Goal: Information Seeking & Learning: Check status

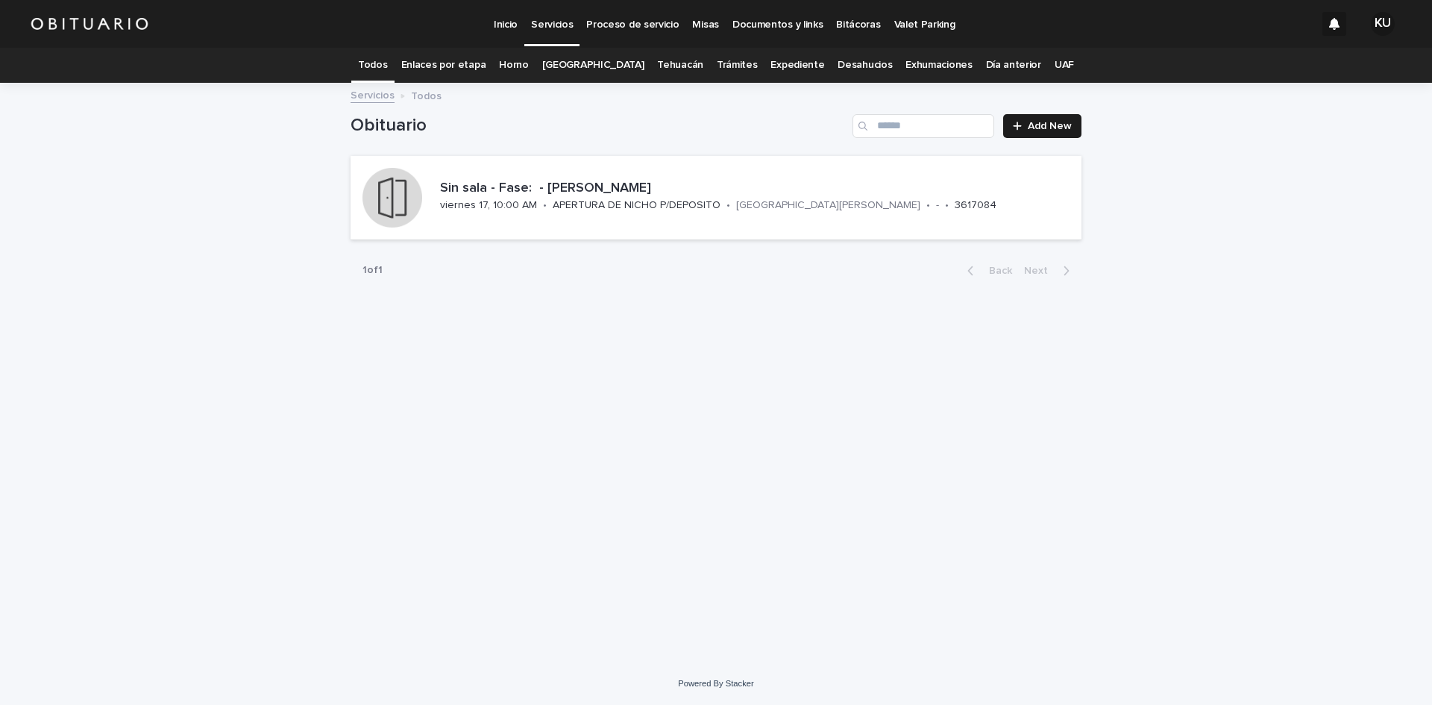
click at [472, 57] on link "Enlaces por etapa" at bounding box center [443, 65] width 85 height 35
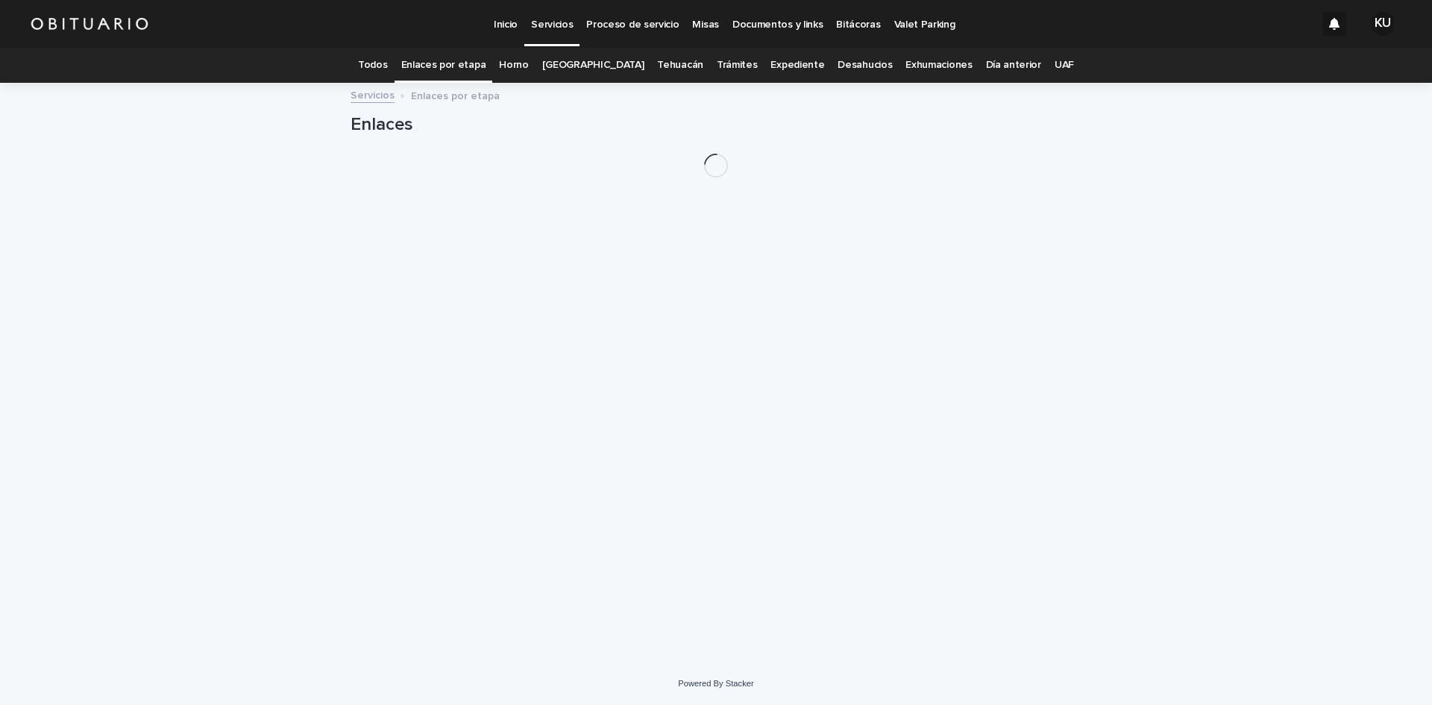
click at [561, 15] on p "Servicios" at bounding box center [552, 15] width 42 height 31
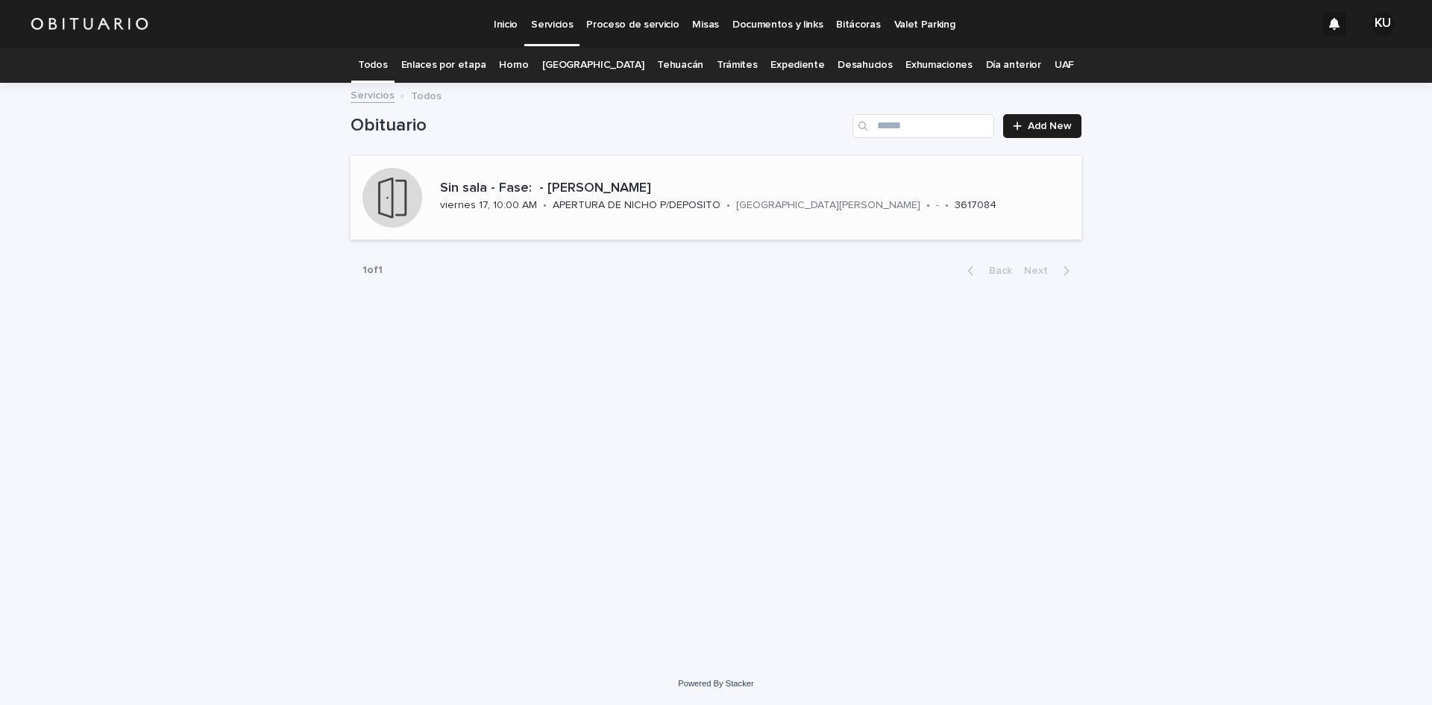
click at [672, 197] on div "APERTURA DE NICHO P/DEPOSITO" at bounding box center [637, 204] width 168 height 16
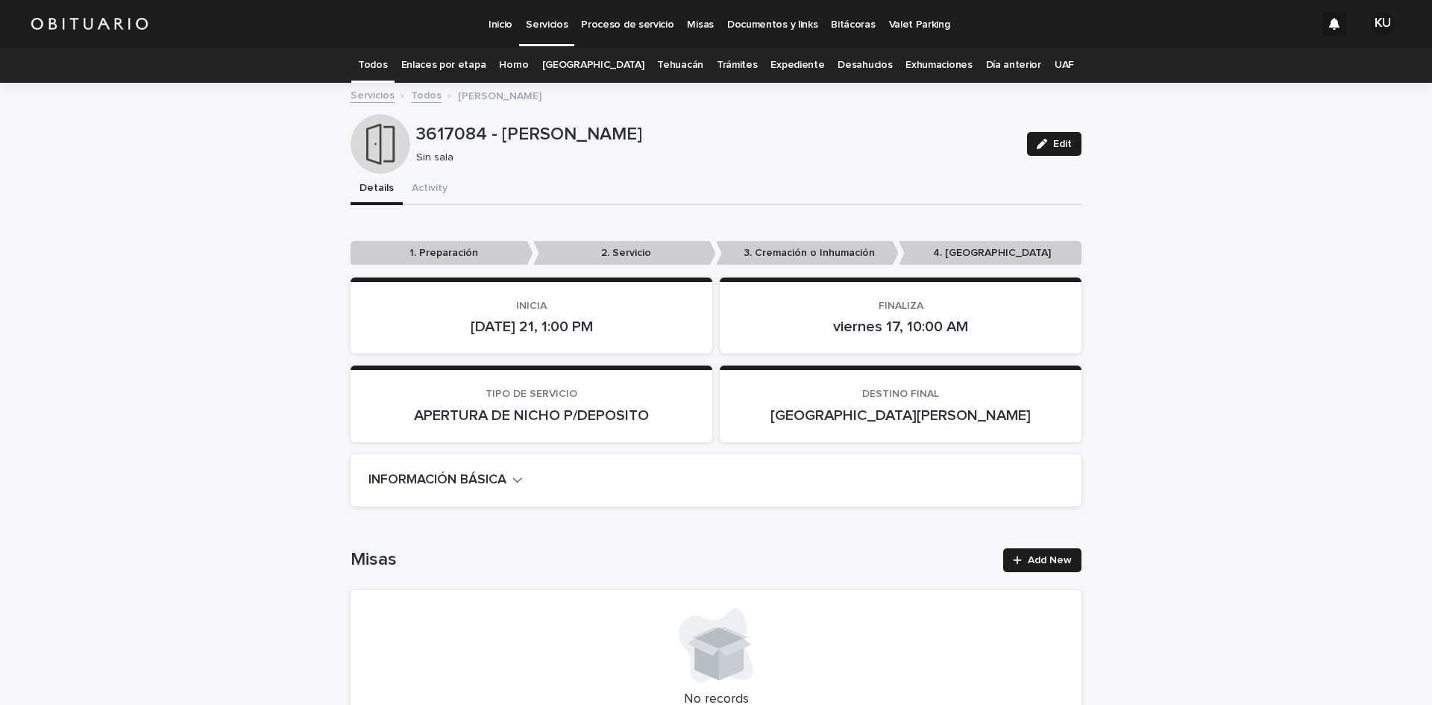
click at [522, 28] on div "Servicios" at bounding box center [546, 15] width 55 height 31
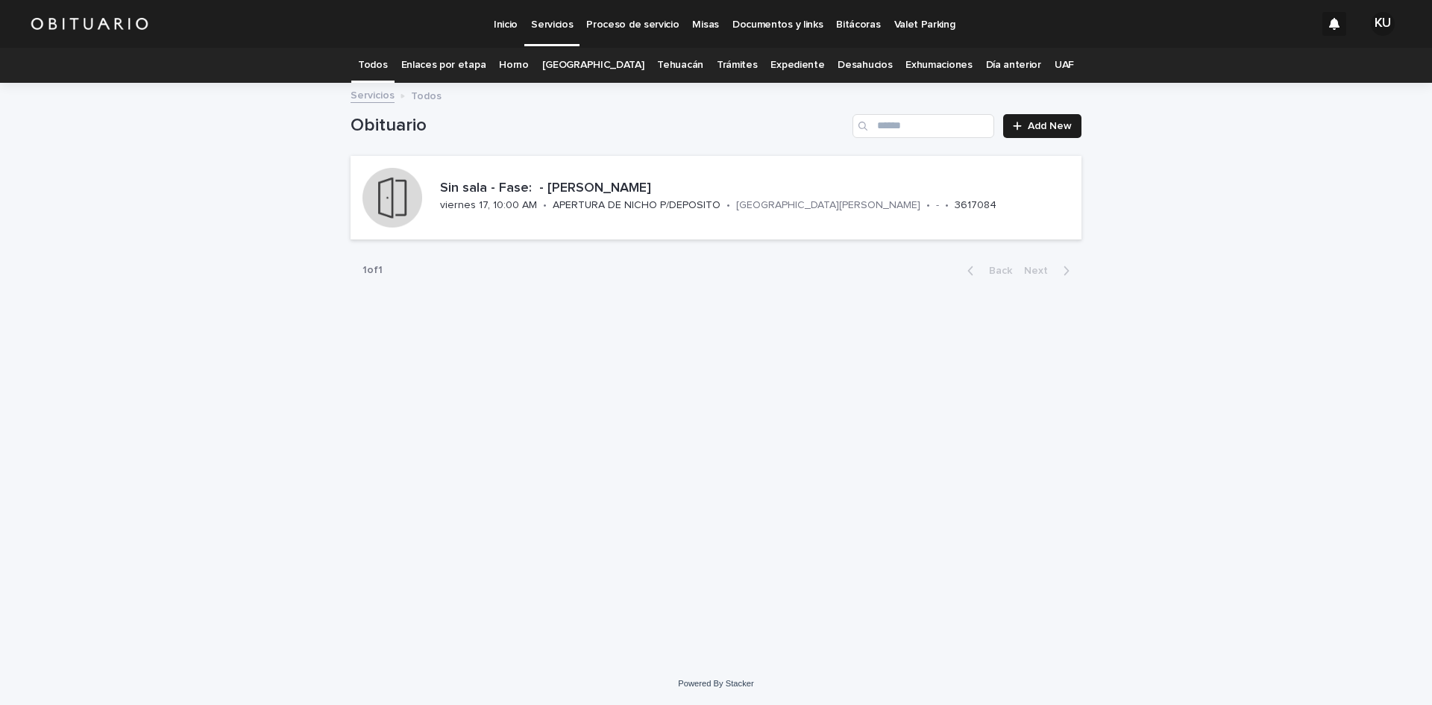
click at [776, 63] on link "Expediente" at bounding box center [797, 65] width 54 height 35
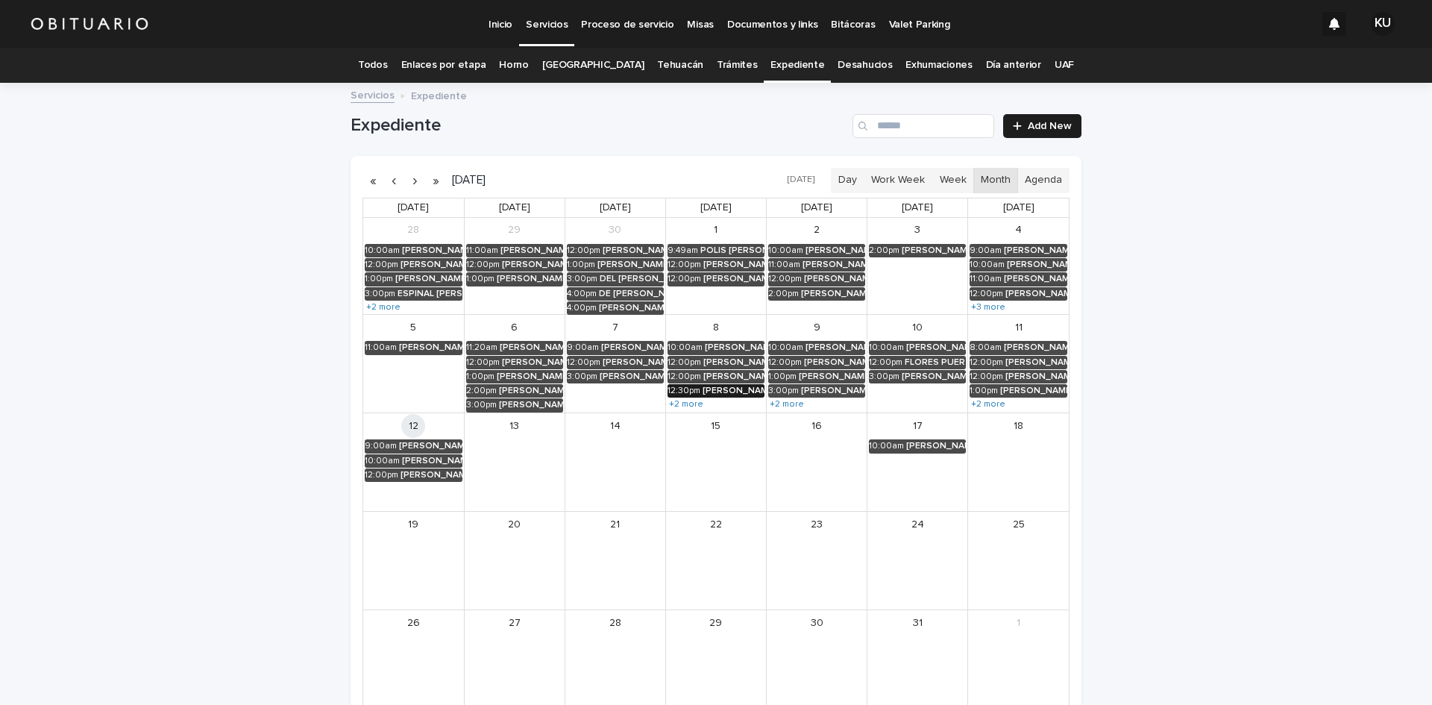
click at [726, 388] on div "[PERSON_NAME]" at bounding box center [734, 391] width 62 height 10
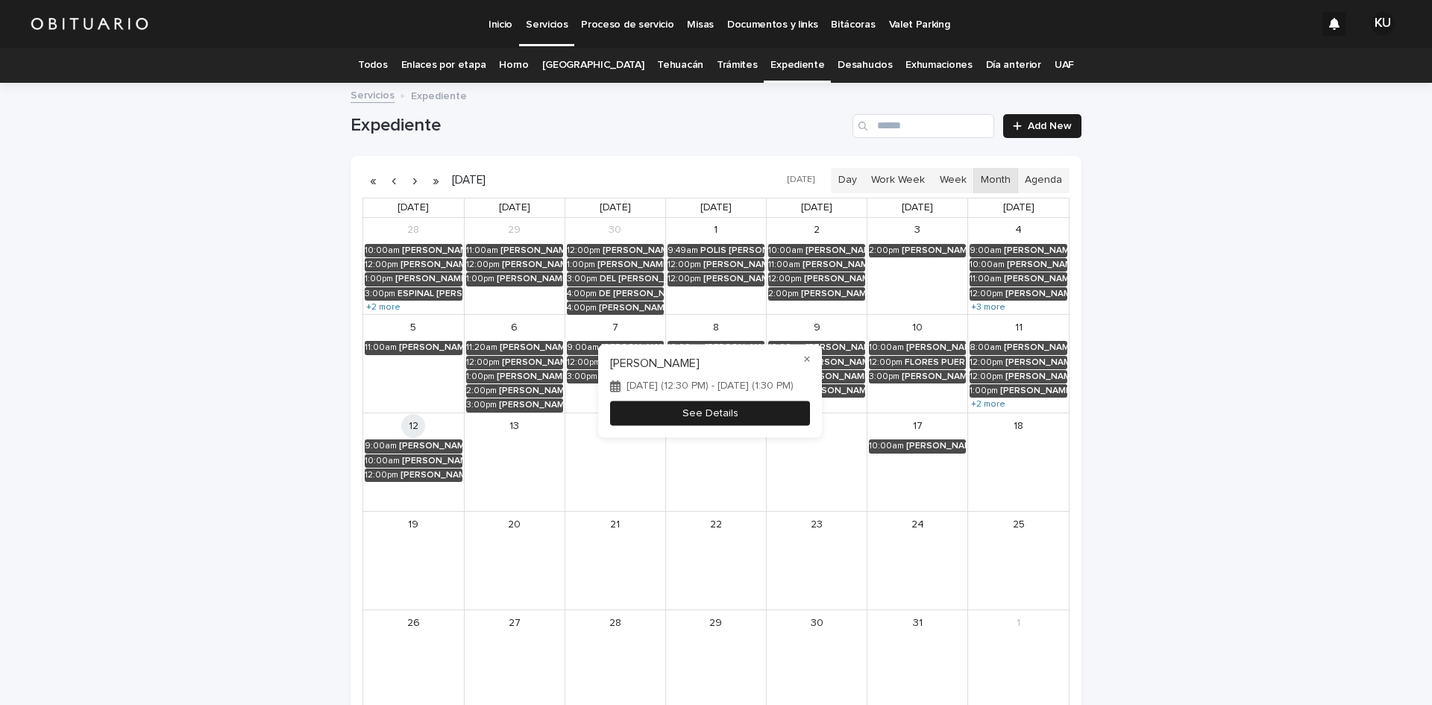
click at [700, 415] on button "See Details" at bounding box center [710, 413] width 200 height 25
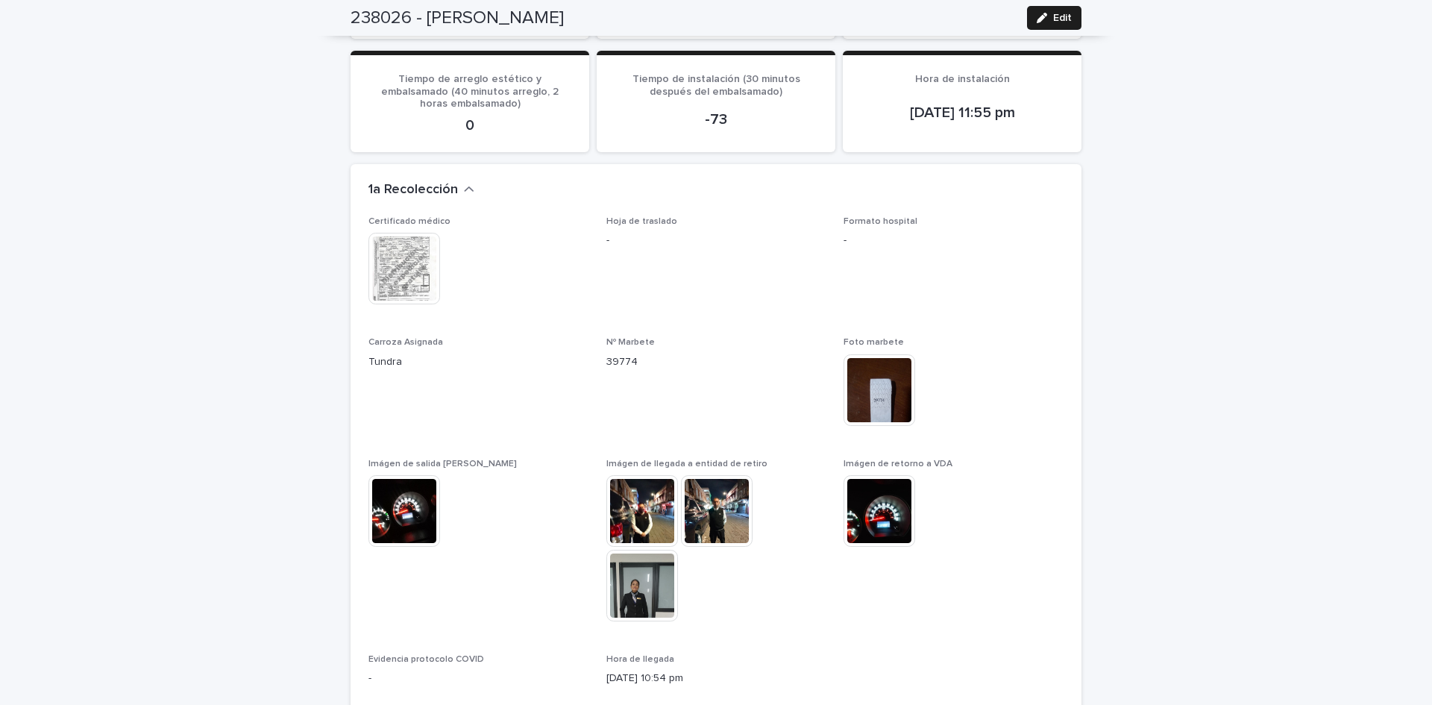
scroll to position [1370, 0]
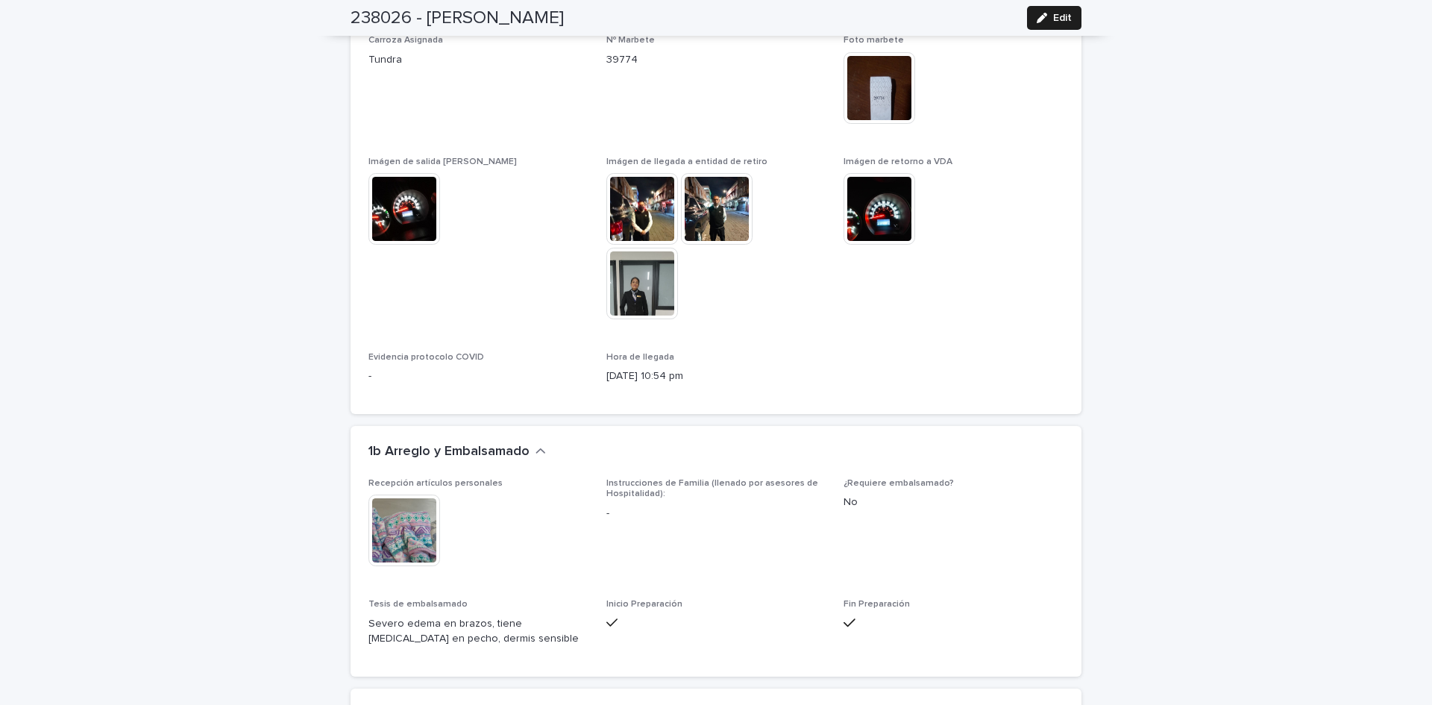
click at [631, 277] on img at bounding box center [642, 284] width 72 height 72
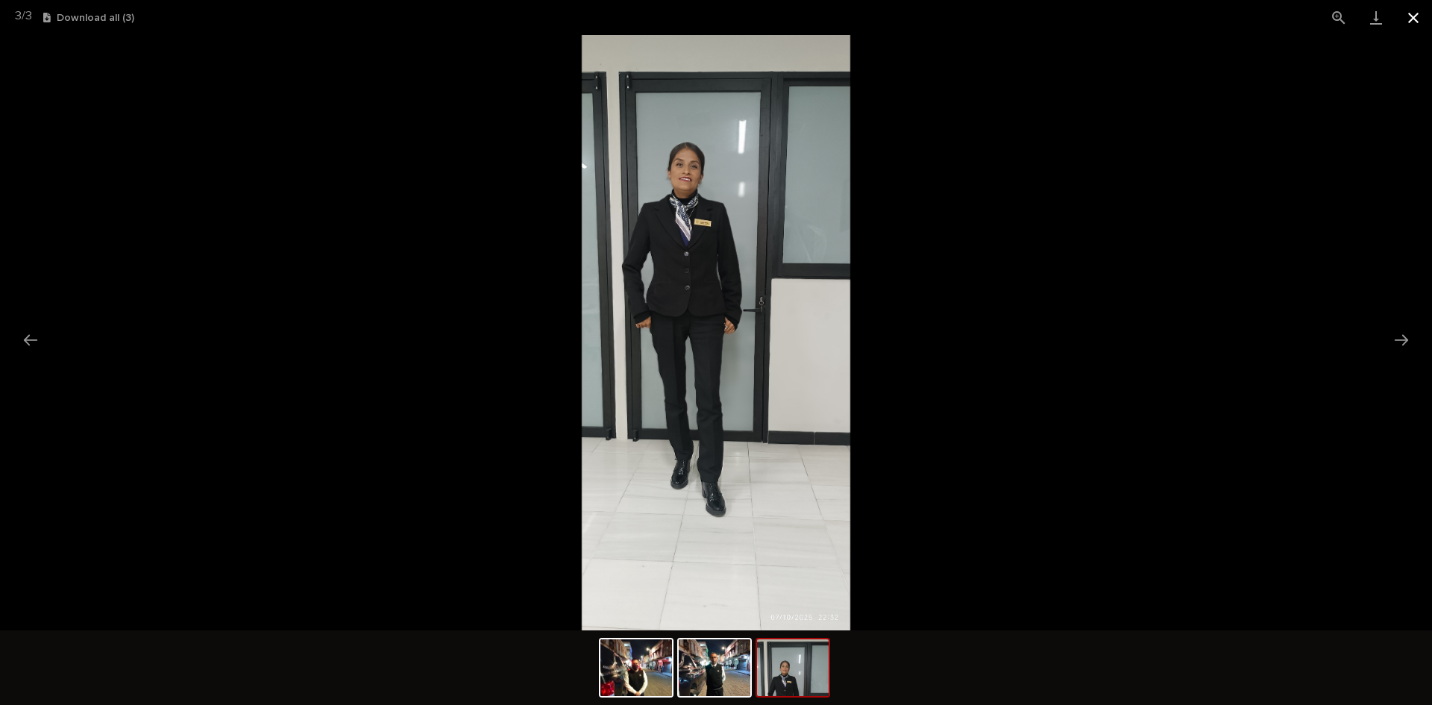
click at [1412, 15] on button "Close gallery" at bounding box center [1413, 17] width 37 height 35
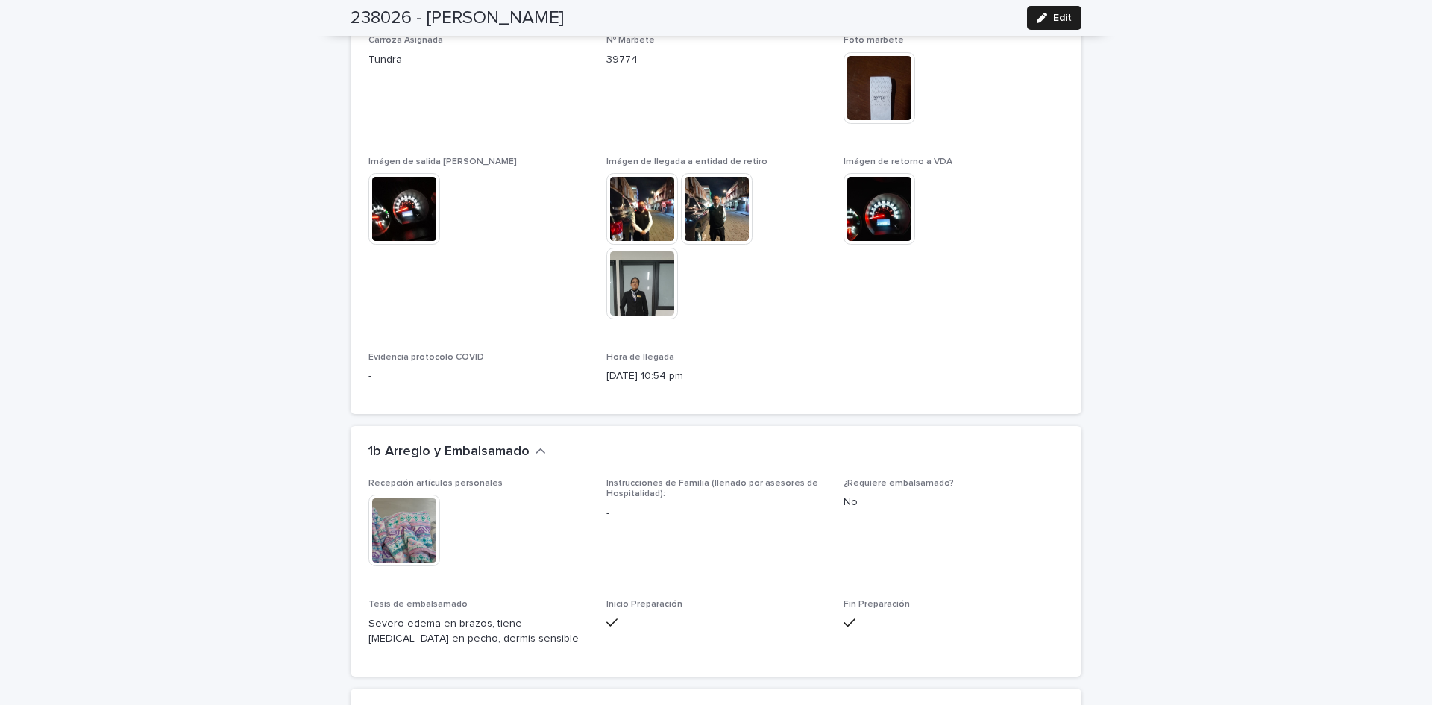
click at [650, 184] on img at bounding box center [642, 209] width 72 height 72
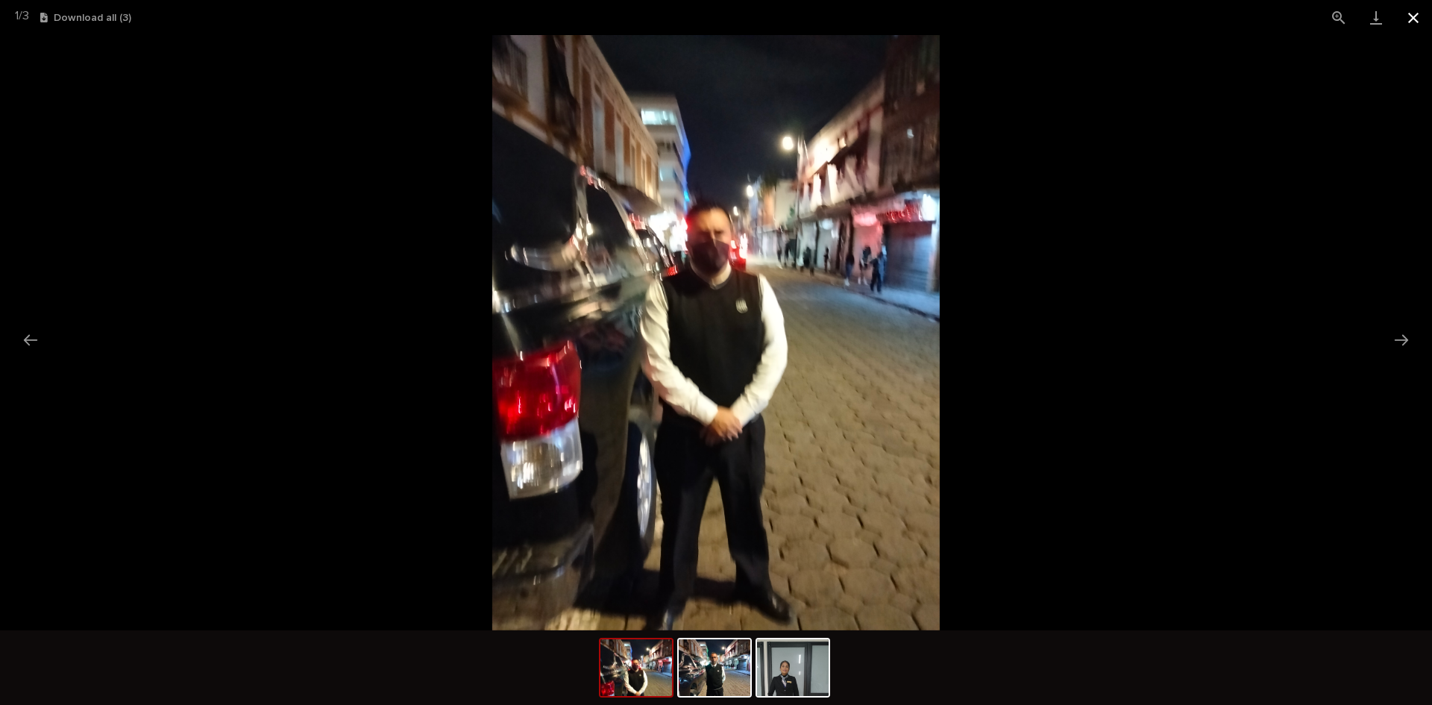
click at [1420, 16] on button "Close gallery" at bounding box center [1413, 17] width 37 height 35
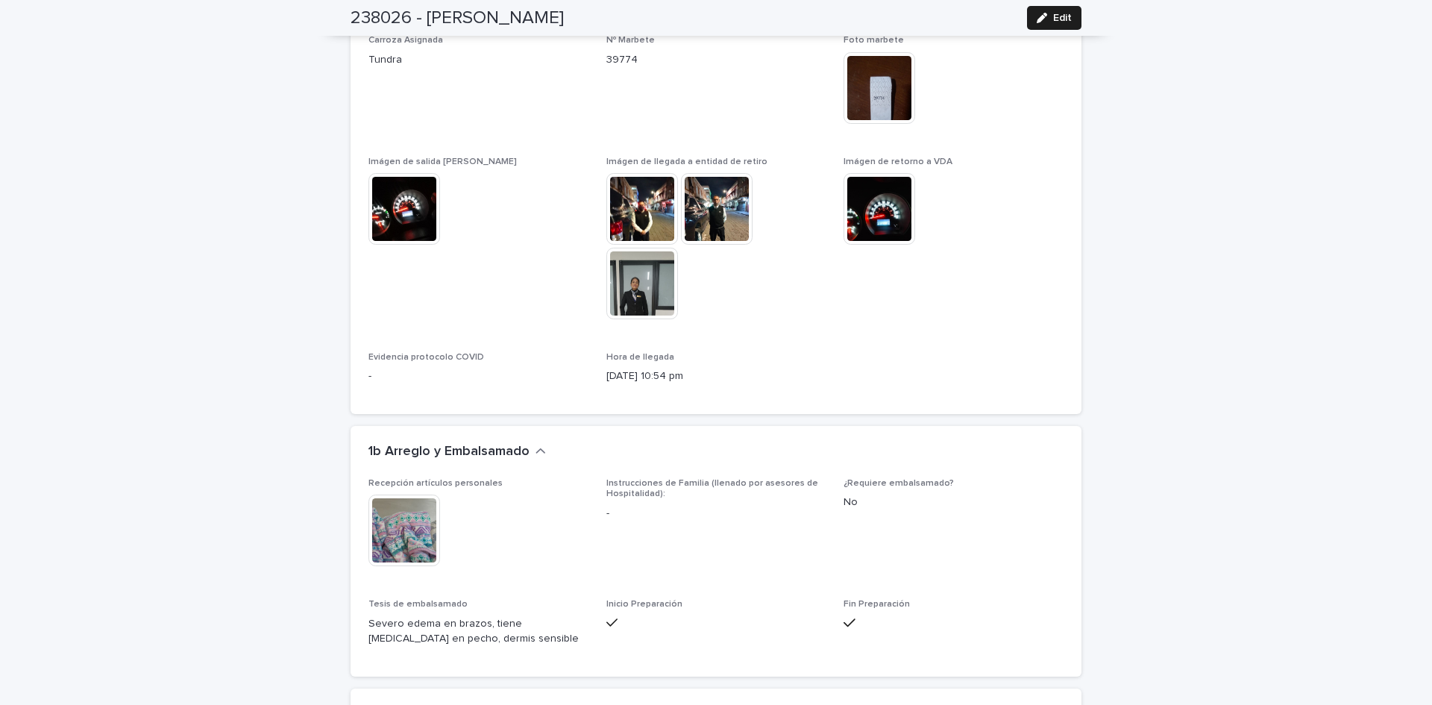
click at [702, 175] on img at bounding box center [717, 209] width 72 height 72
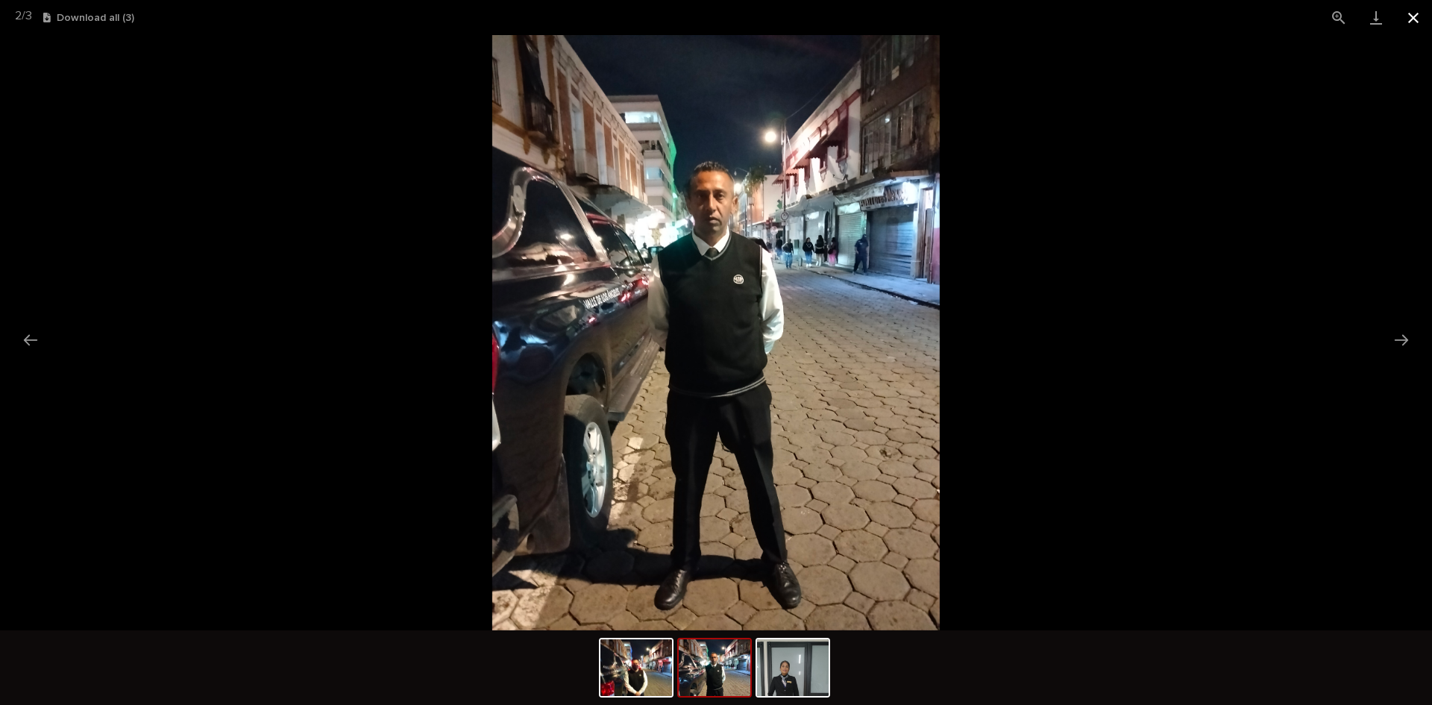
click at [1412, 16] on button "Close gallery" at bounding box center [1413, 17] width 37 height 35
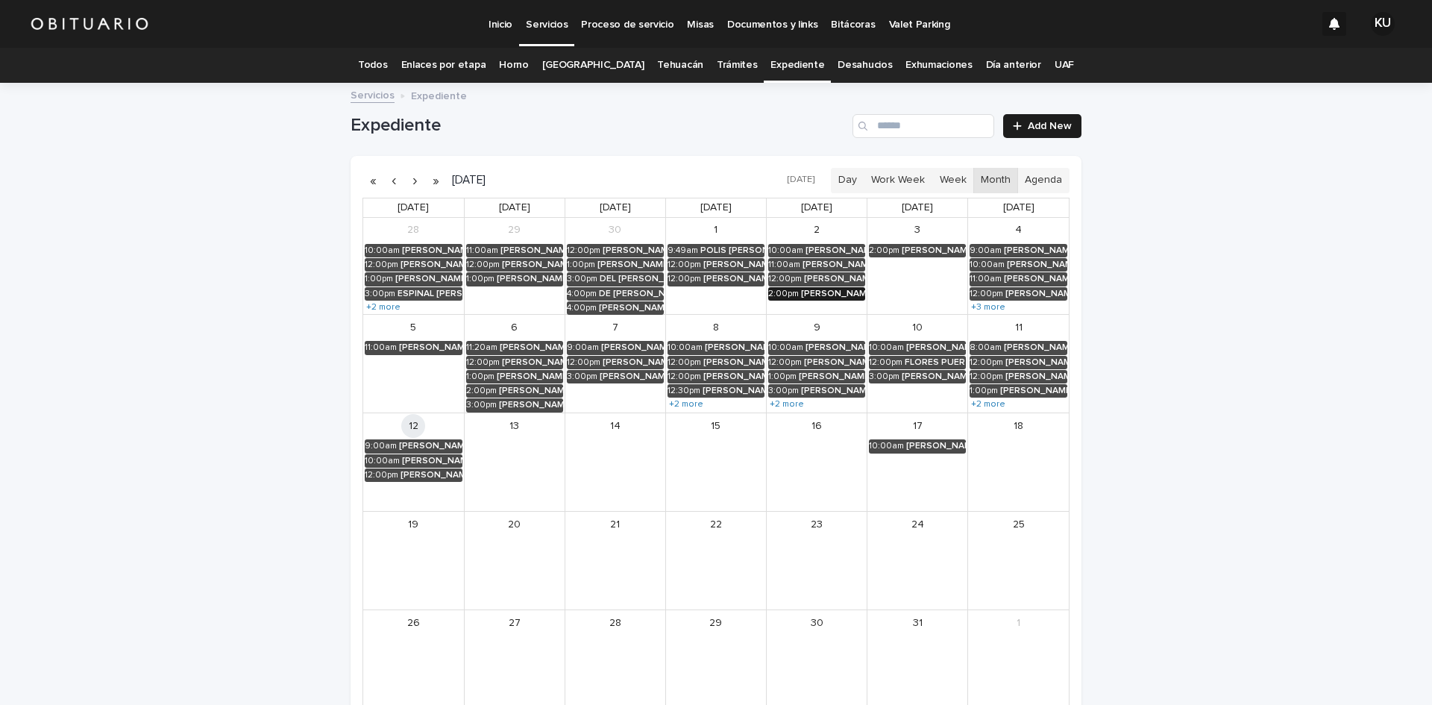
click at [817, 292] on div "[PERSON_NAME]" at bounding box center [833, 294] width 64 height 10
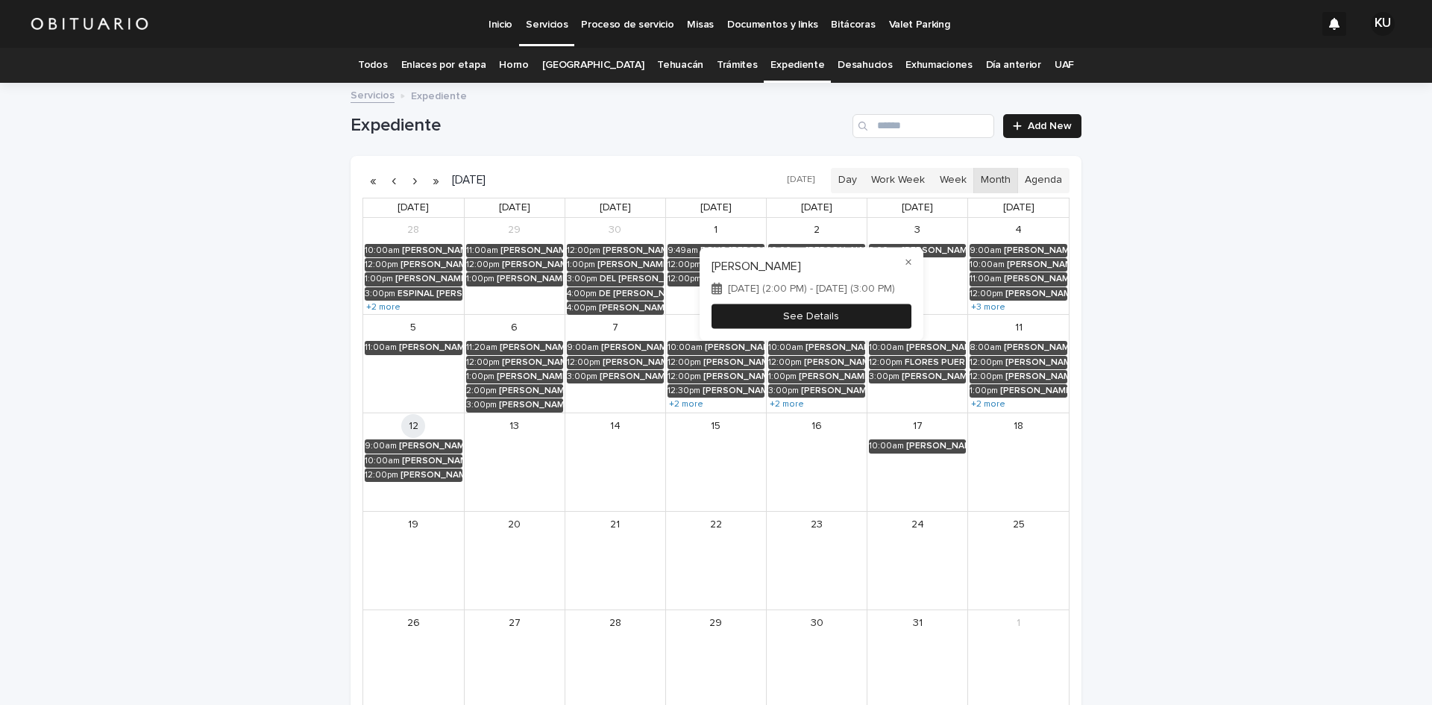
click at [820, 310] on button "See Details" at bounding box center [811, 316] width 200 height 25
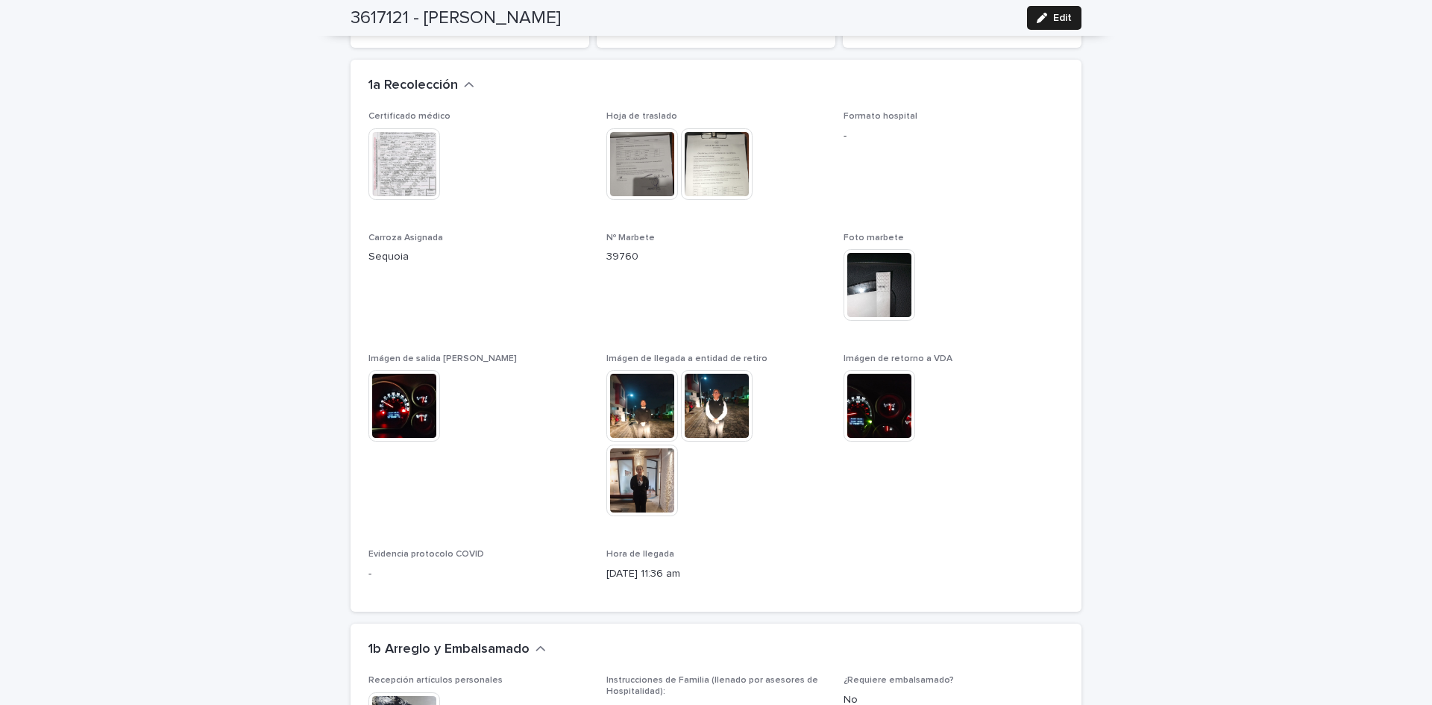
scroll to position [1389, 0]
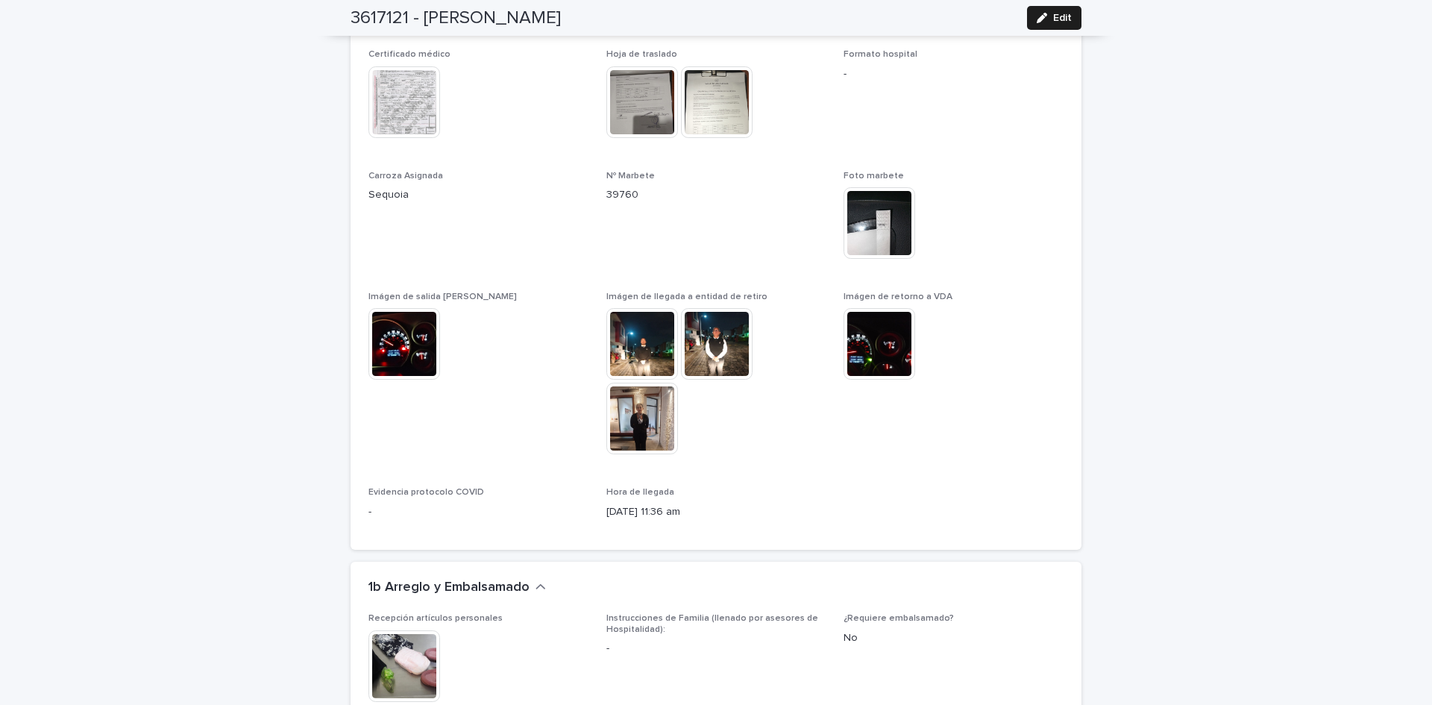
click at [632, 308] on img at bounding box center [642, 344] width 72 height 72
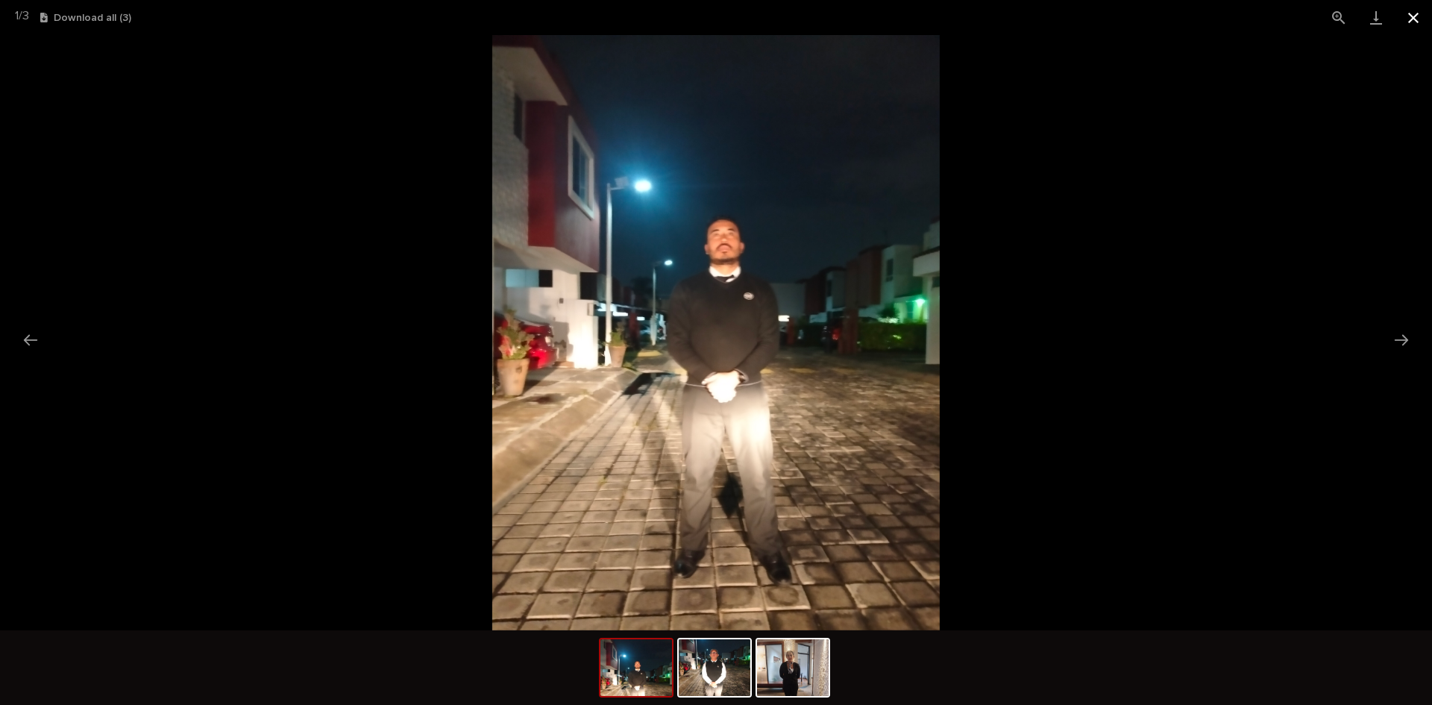
click at [1418, 11] on button "Close gallery" at bounding box center [1413, 17] width 37 height 35
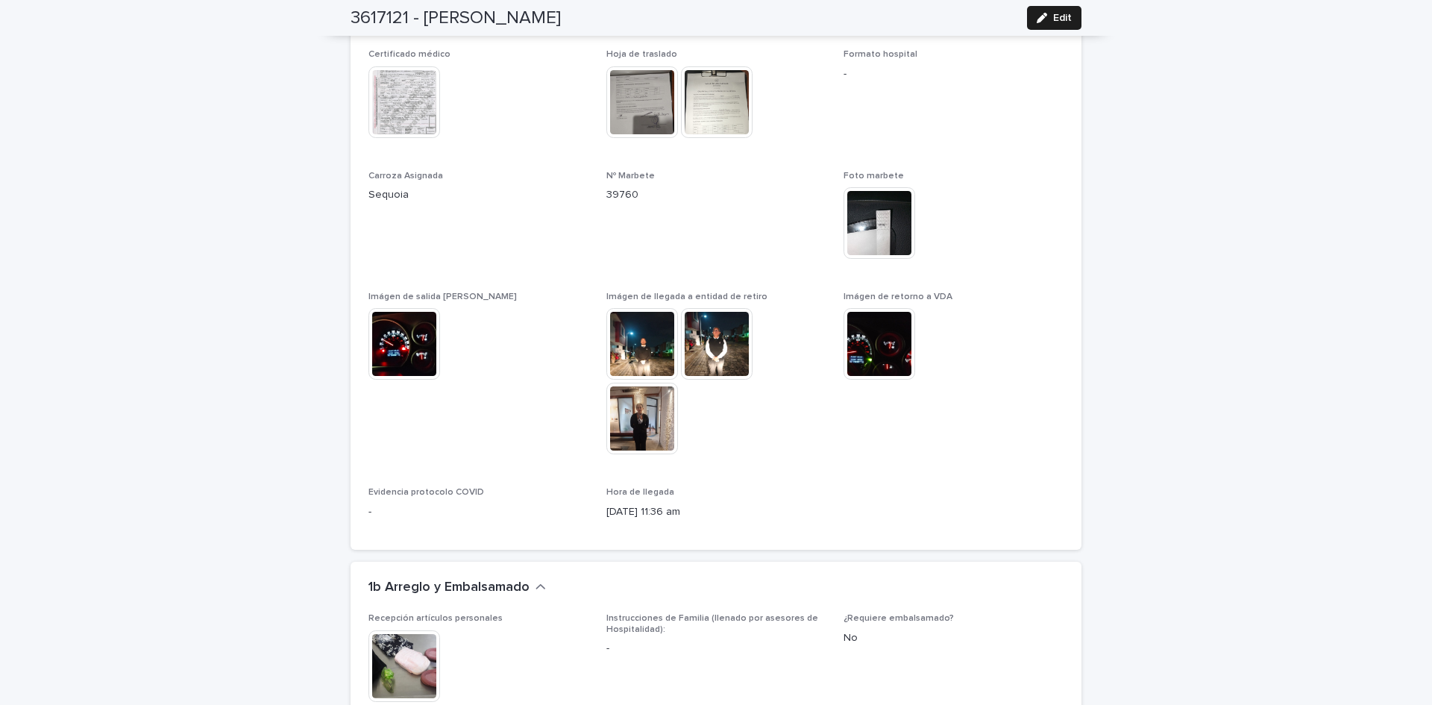
click at [693, 346] on img at bounding box center [717, 344] width 72 height 72
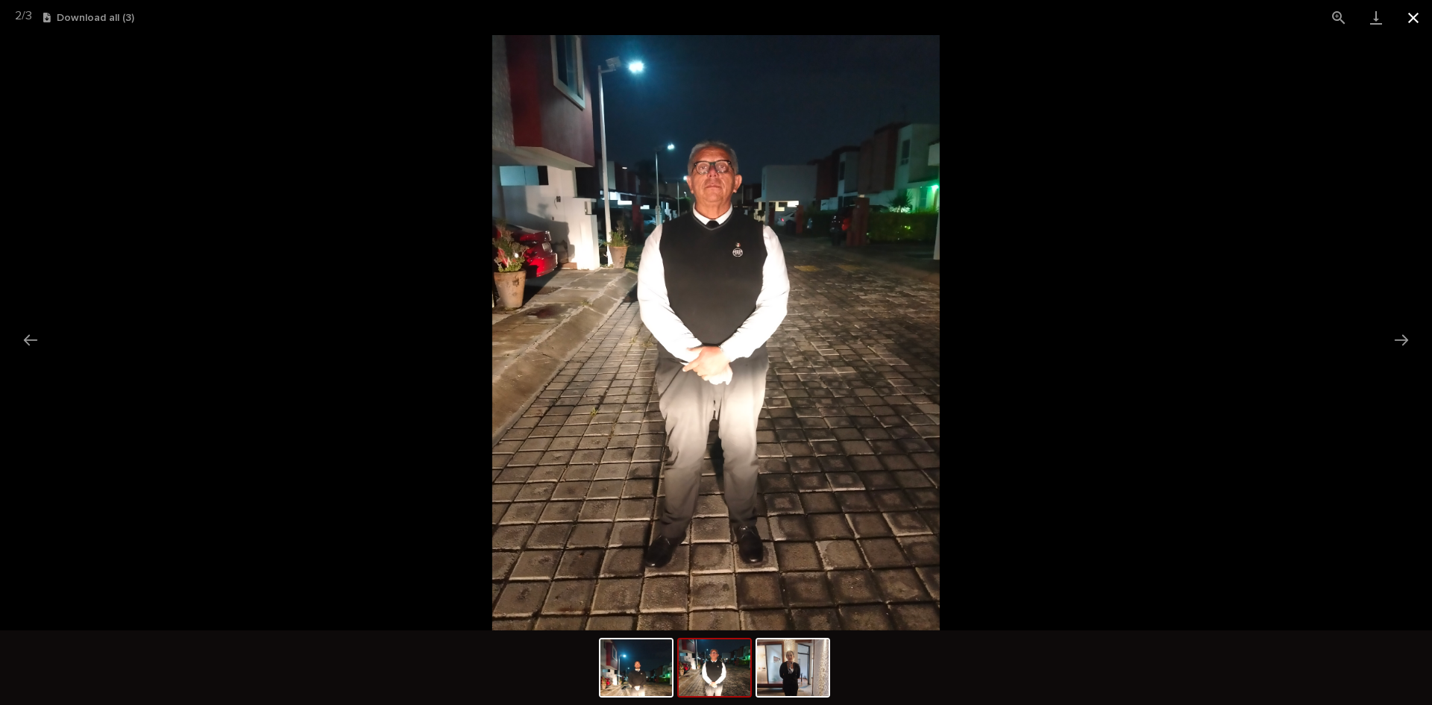
click at [1415, 29] on button "Close gallery" at bounding box center [1413, 17] width 37 height 35
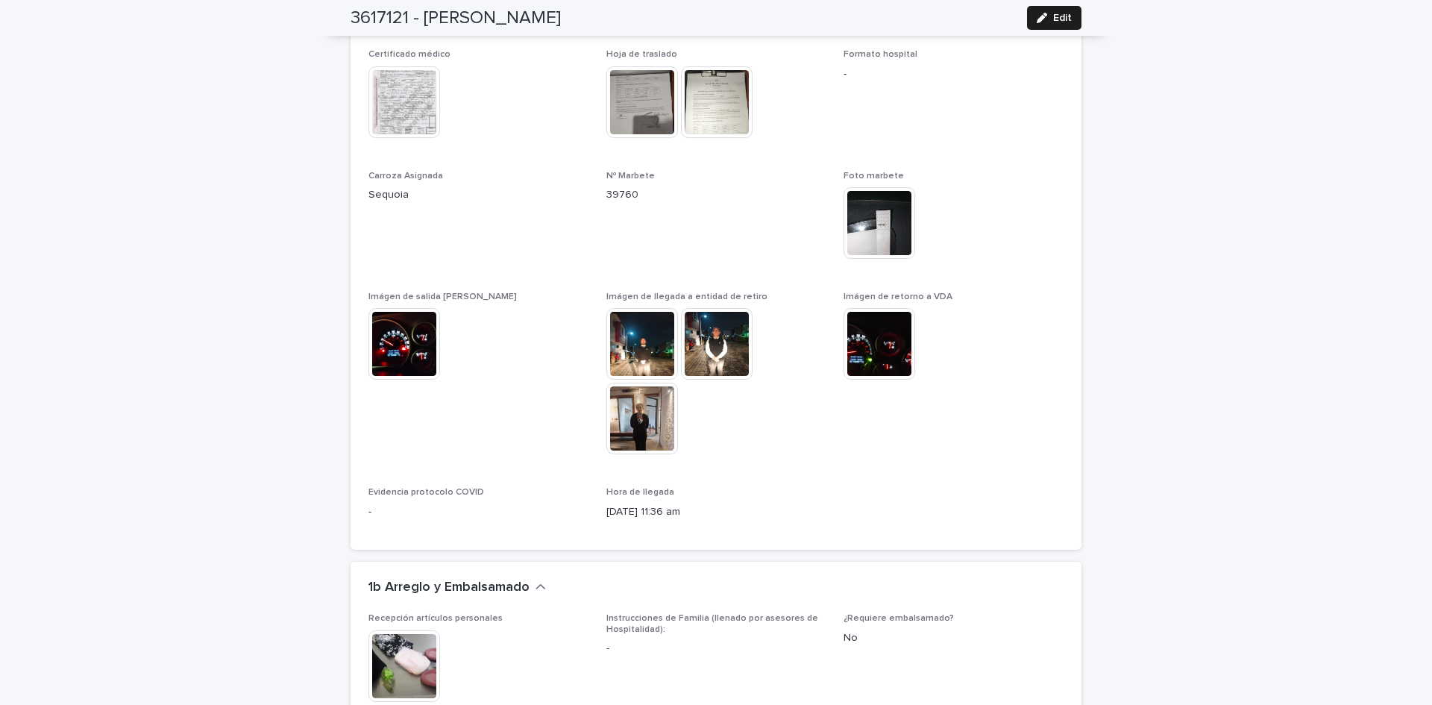
click at [642, 322] on img at bounding box center [642, 344] width 72 height 72
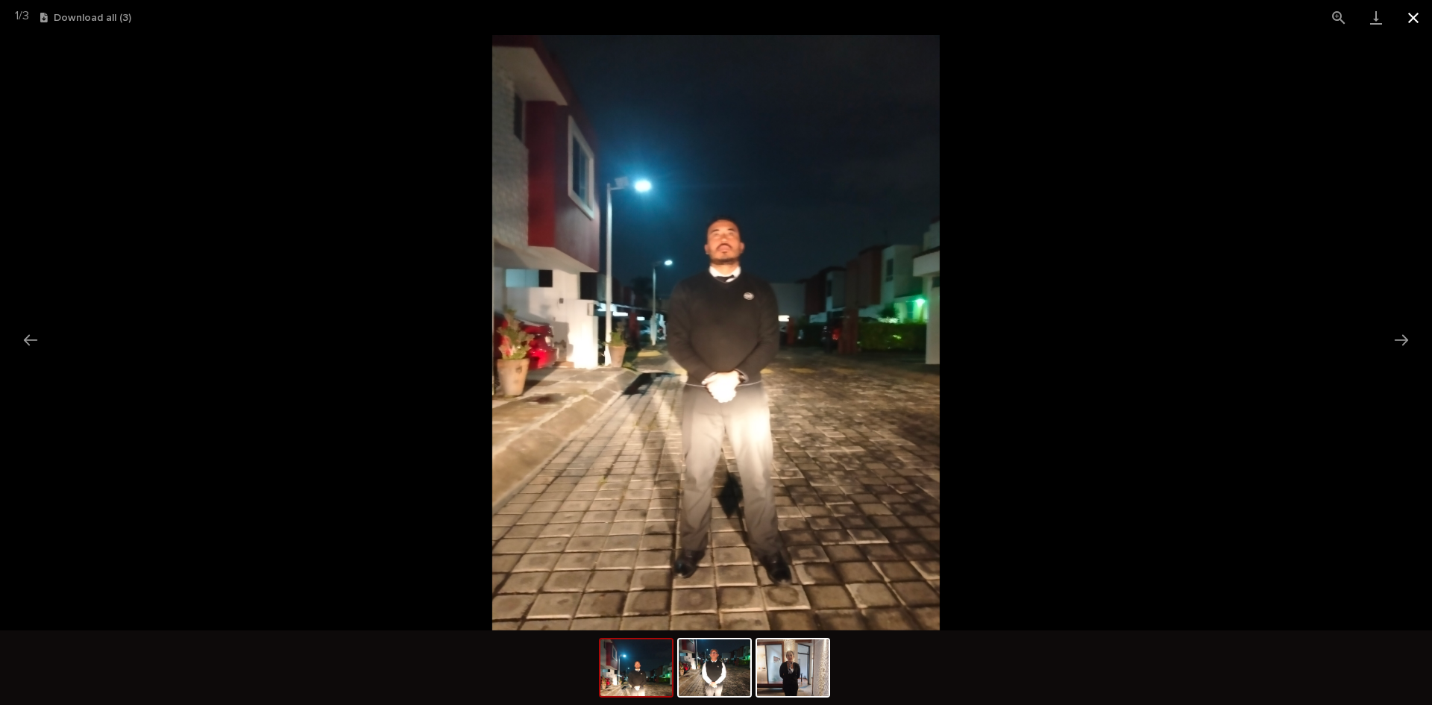
click at [1415, 13] on button "Close gallery" at bounding box center [1413, 17] width 37 height 35
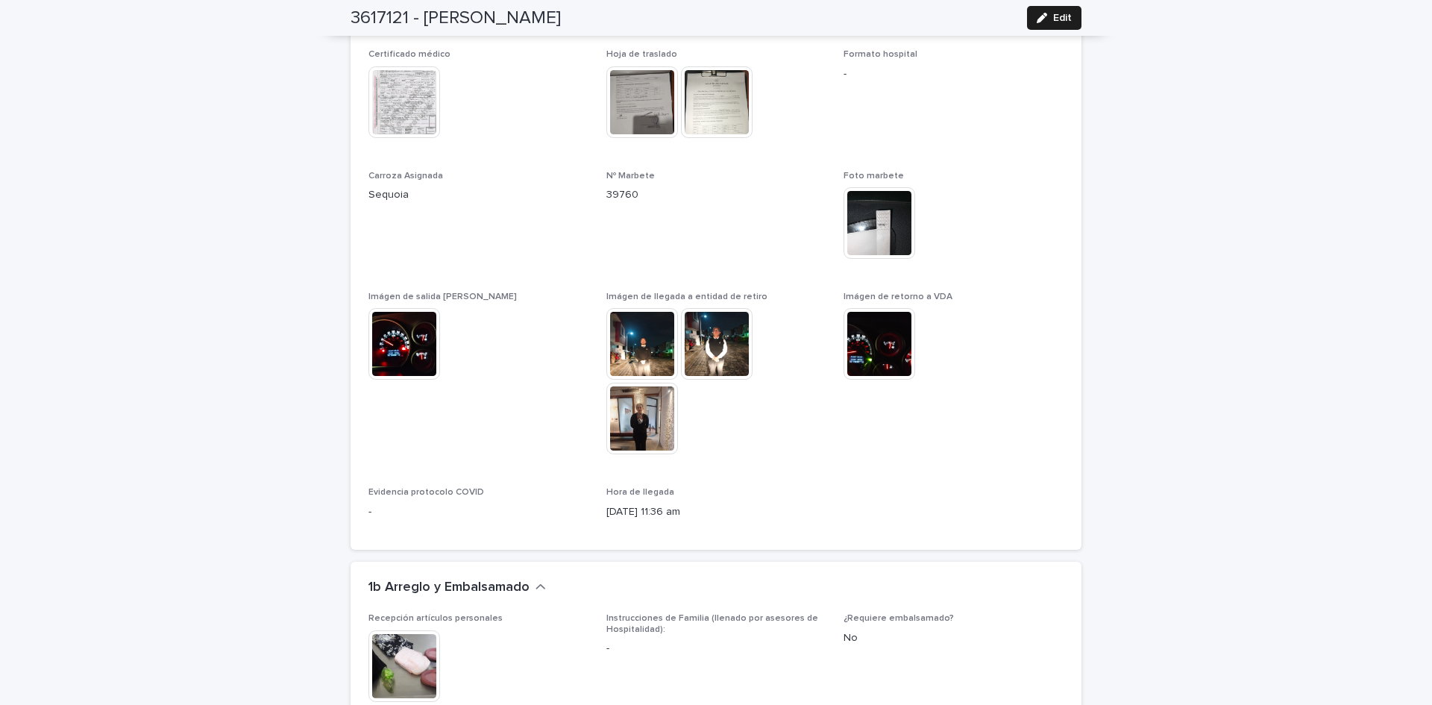
click at [706, 330] on img at bounding box center [717, 344] width 72 height 72
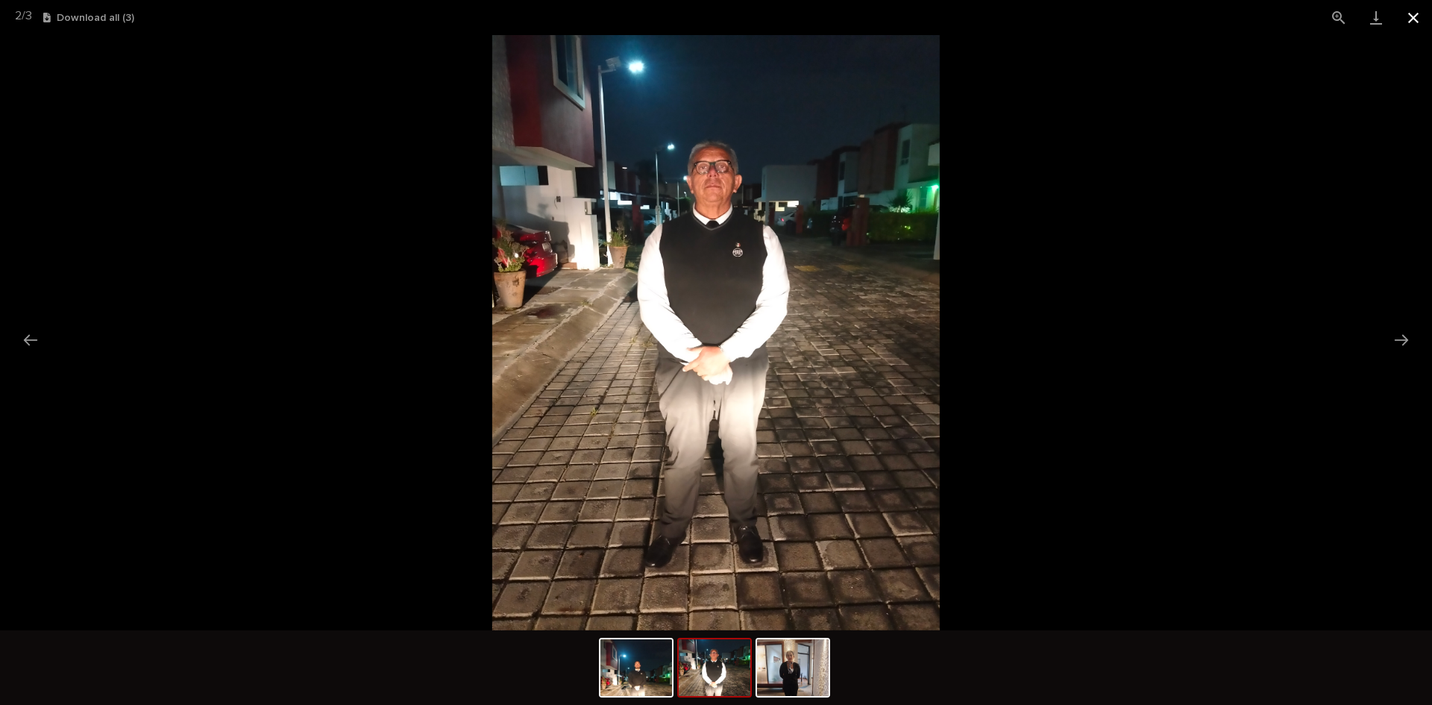
click at [1413, 21] on button "Close gallery" at bounding box center [1413, 17] width 37 height 35
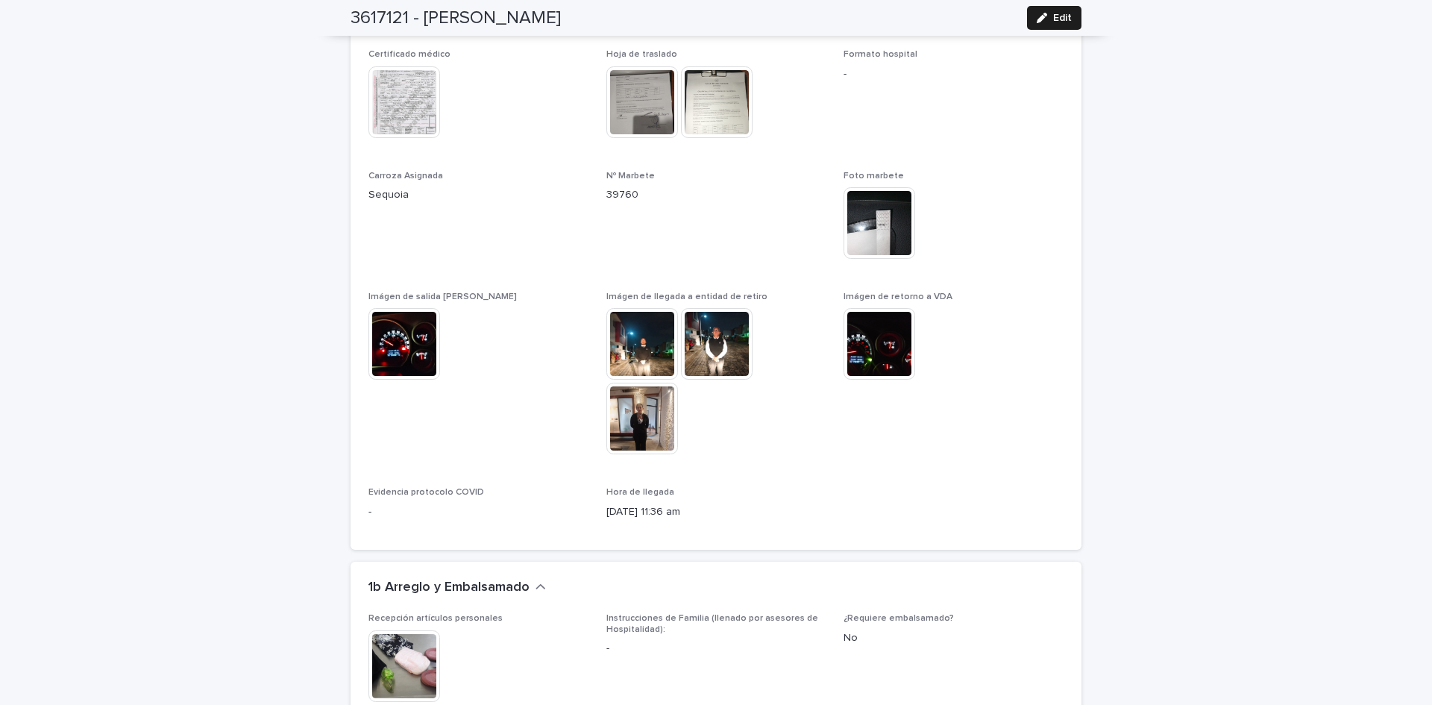
click at [623, 393] on img at bounding box center [642, 419] width 72 height 72
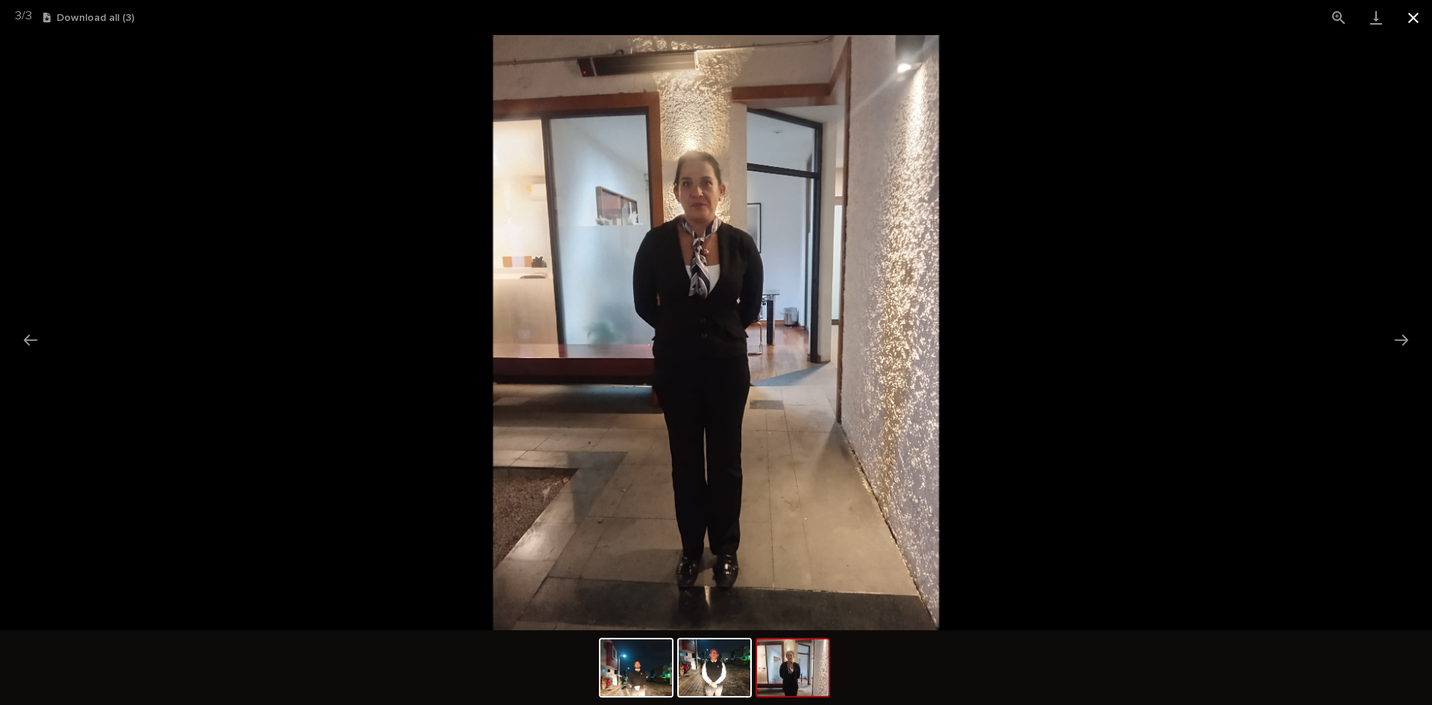
click at [1416, 10] on button "Close gallery" at bounding box center [1413, 17] width 37 height 35
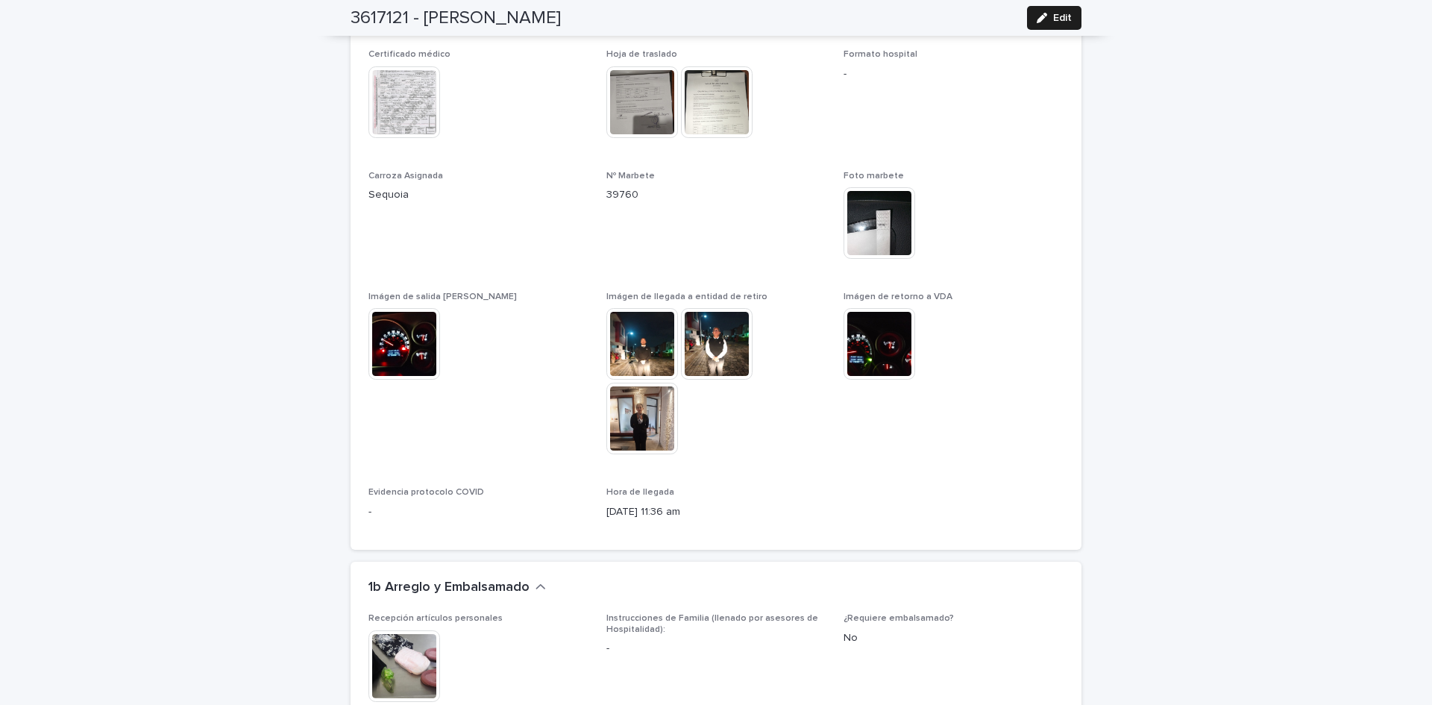
click at [620, 89] on img at bounding box center [642, 102] width 72 height 72
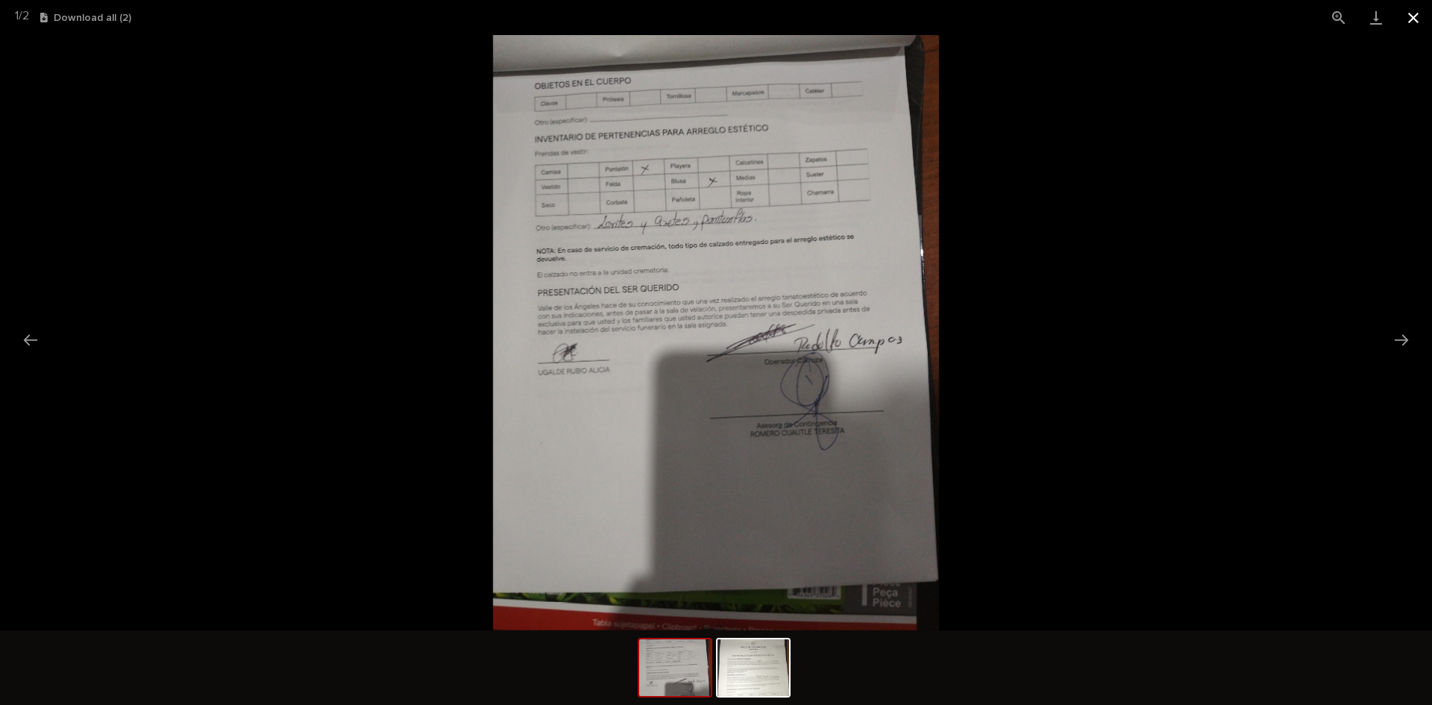
click at [1407, 16] on button "Close gallery" at bounding box center [1413, 17] width 37 height 35
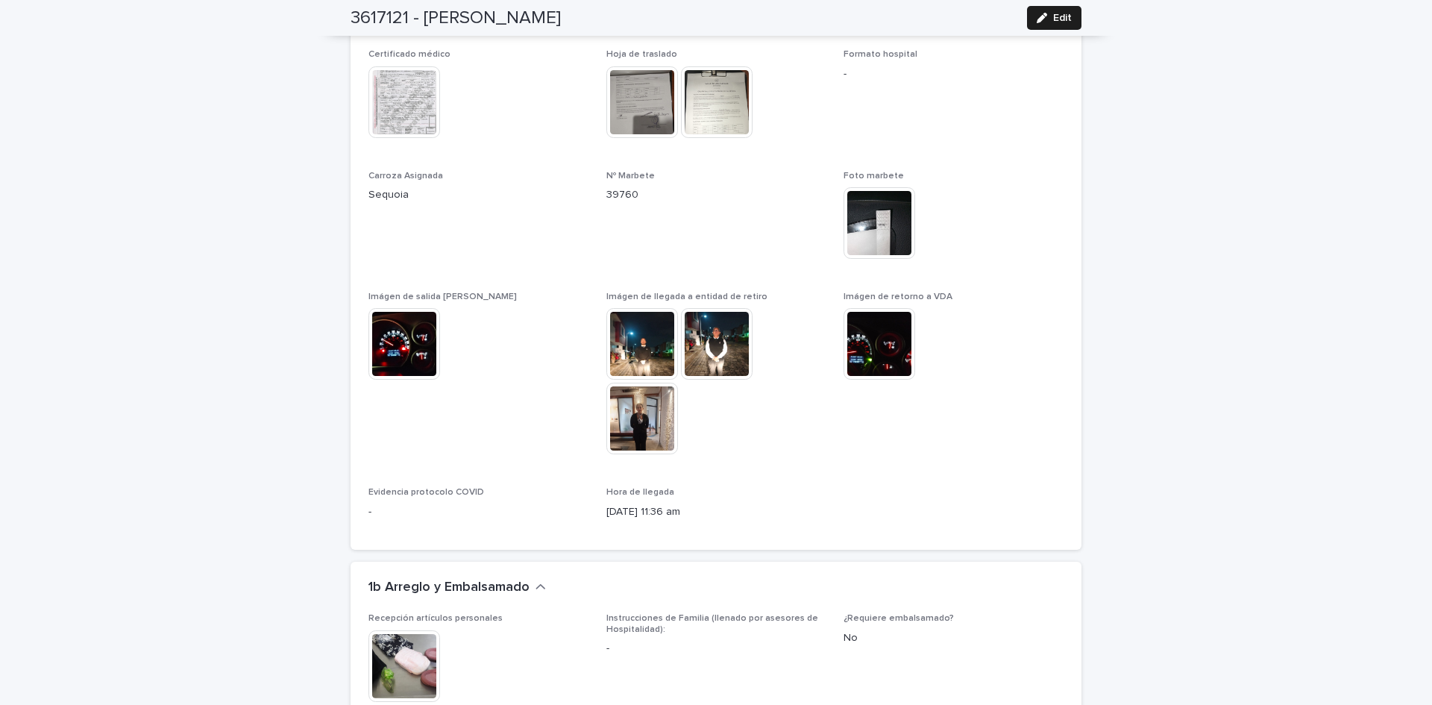
click at [739, 106] on img at bounding box center [717, 102] width 72 height 72
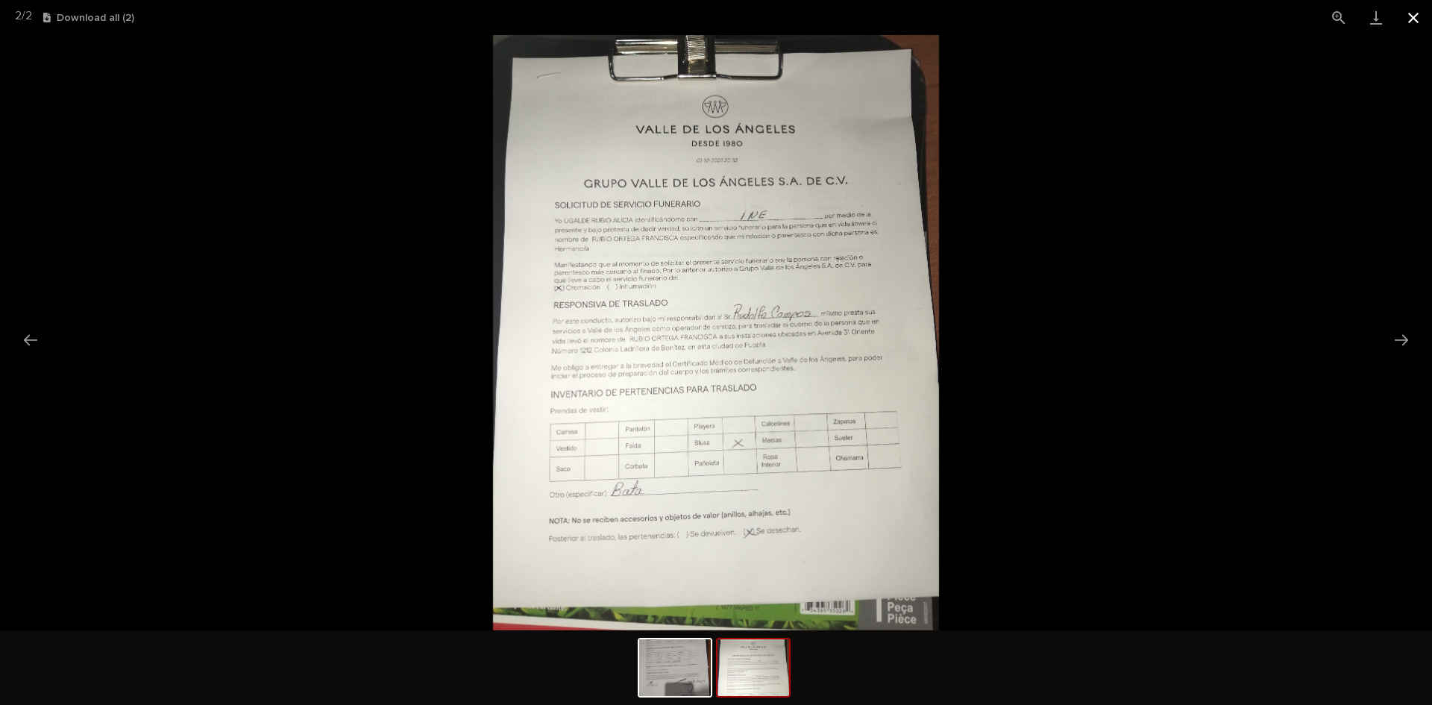
click at [1413, 7] on button "Close gallery" at bounding box center [1413, 17] width 37 height 35
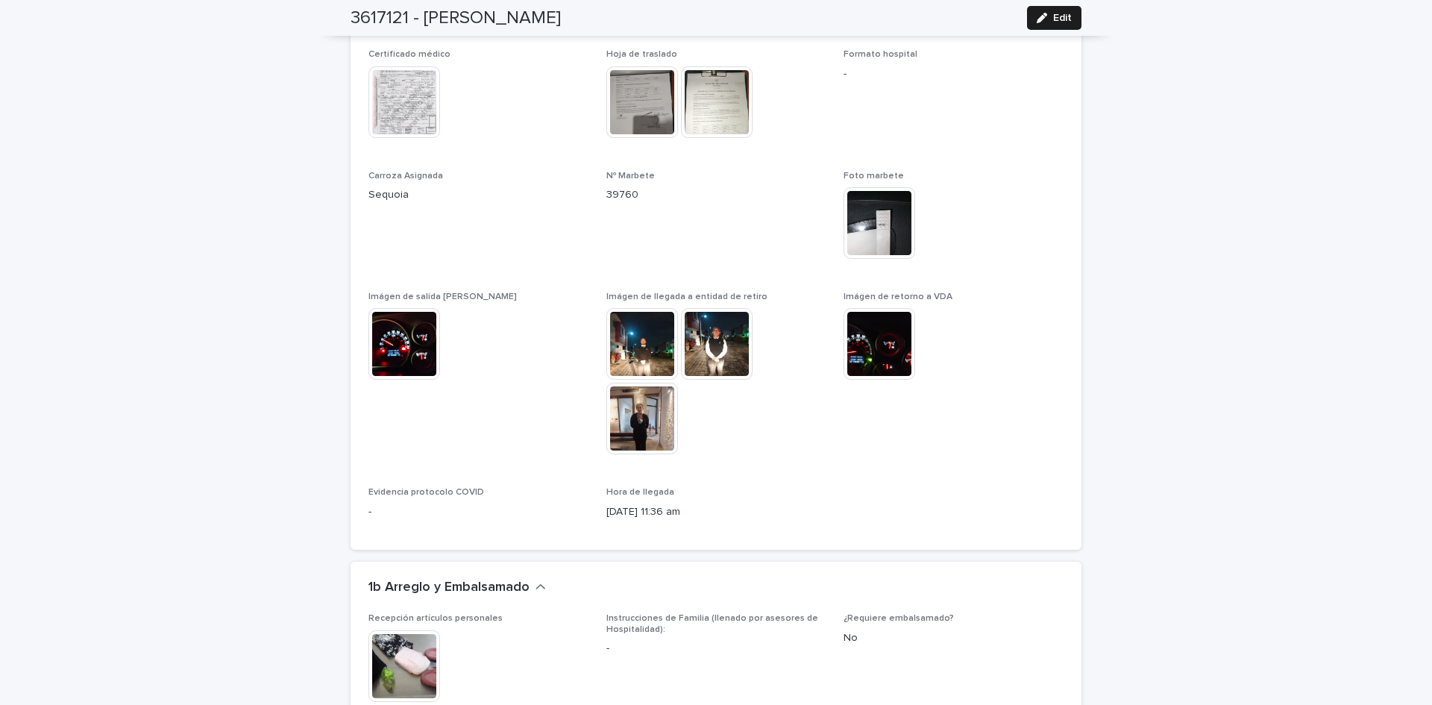
click at [634, 89] on img at bounding box center [642, 102] width 72 height 72
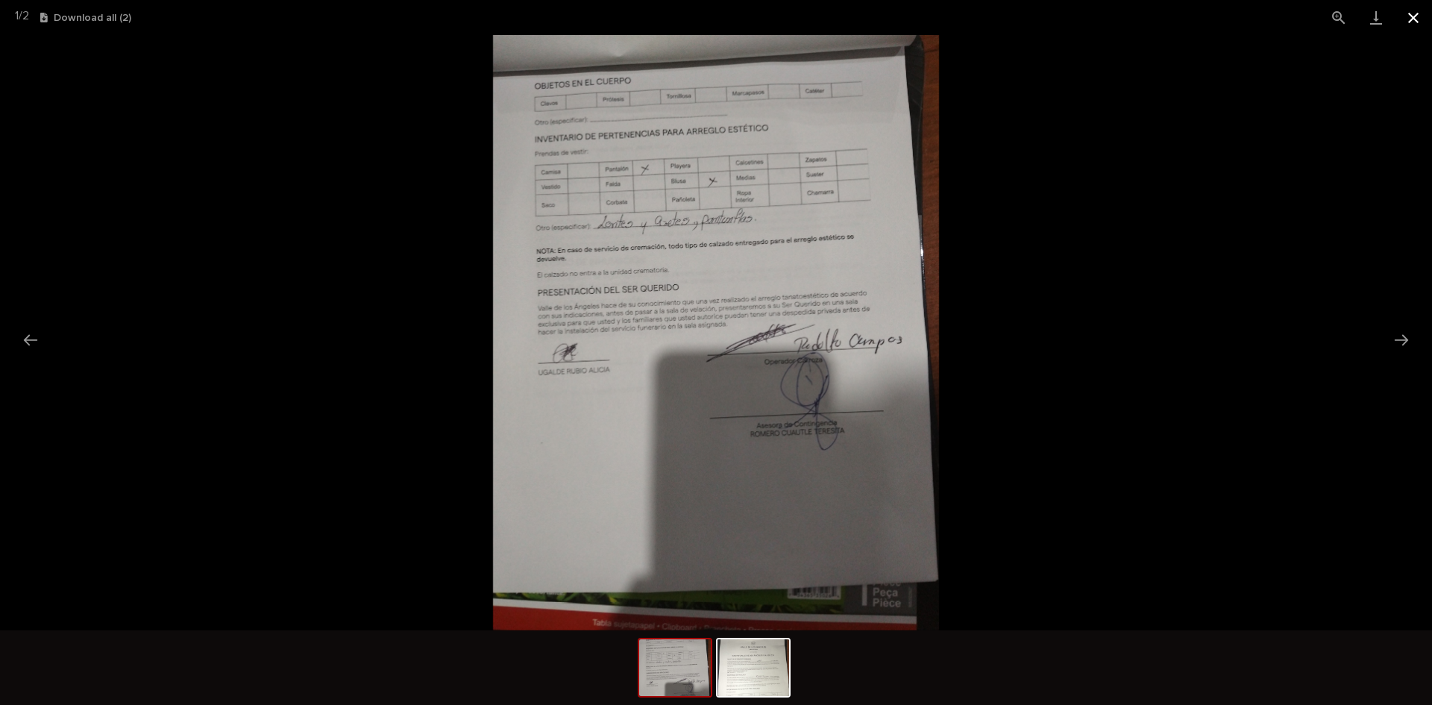
click at [1415, 19] on button "Close gallery" at bounding box center [1413, 17] width 37 height 35
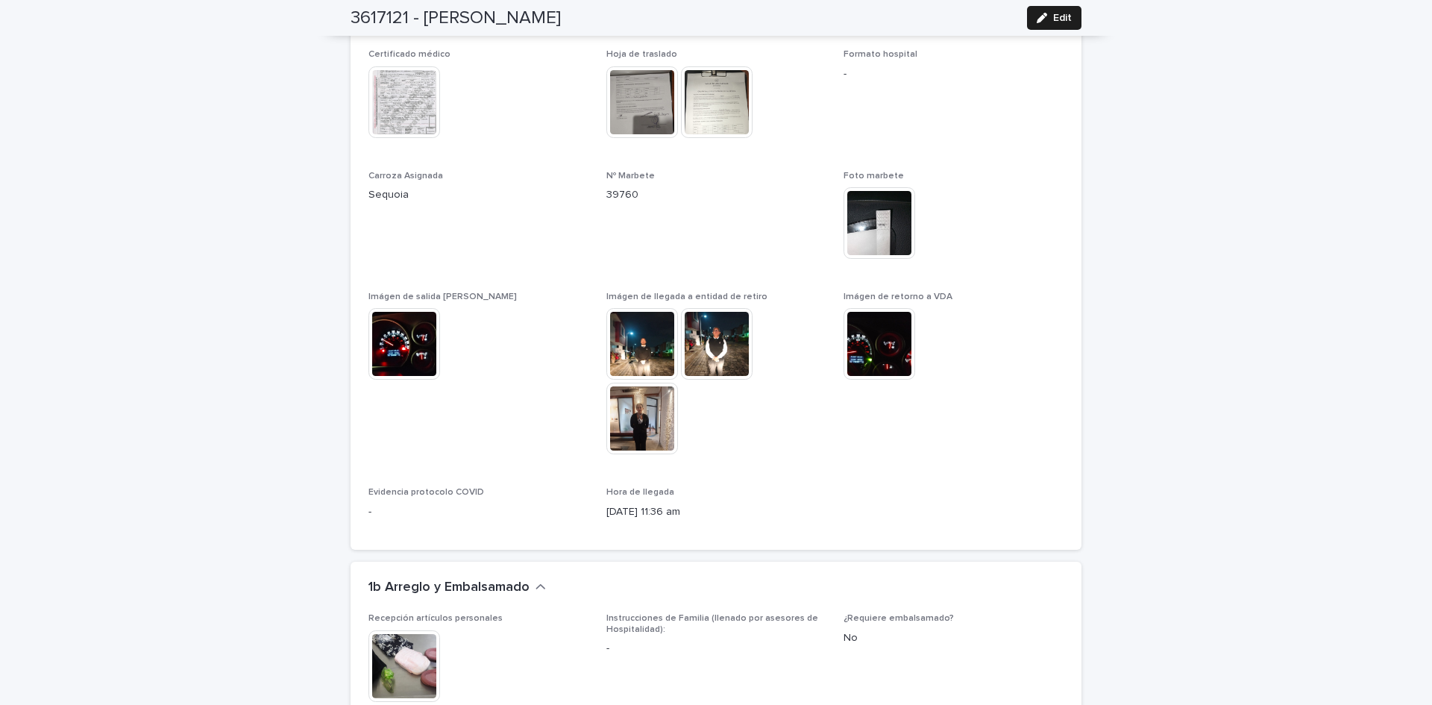
click at [380, 80] on img at bounding box center [404, 102] width 72 height 72
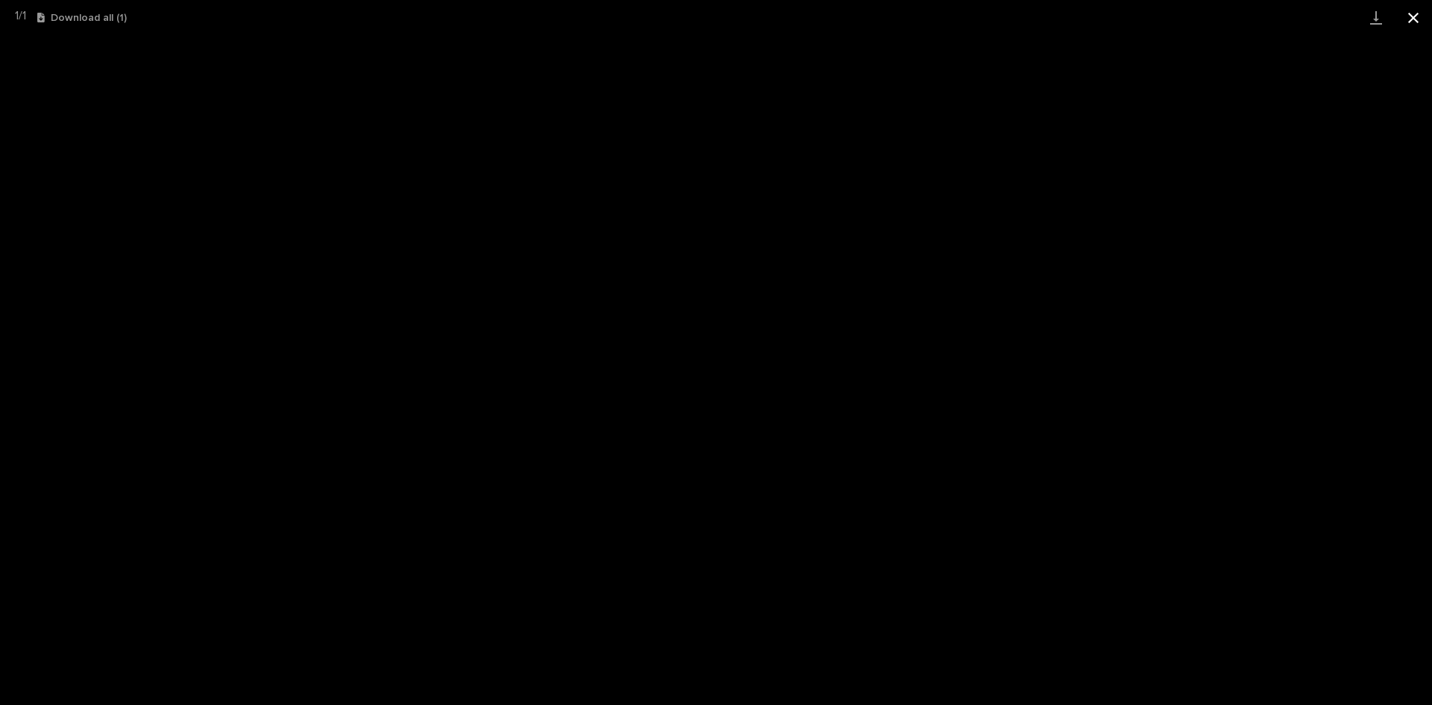
click at [1417, 20] on button "Close gallery" at bounding box center [1413, 17] width 37 height 35
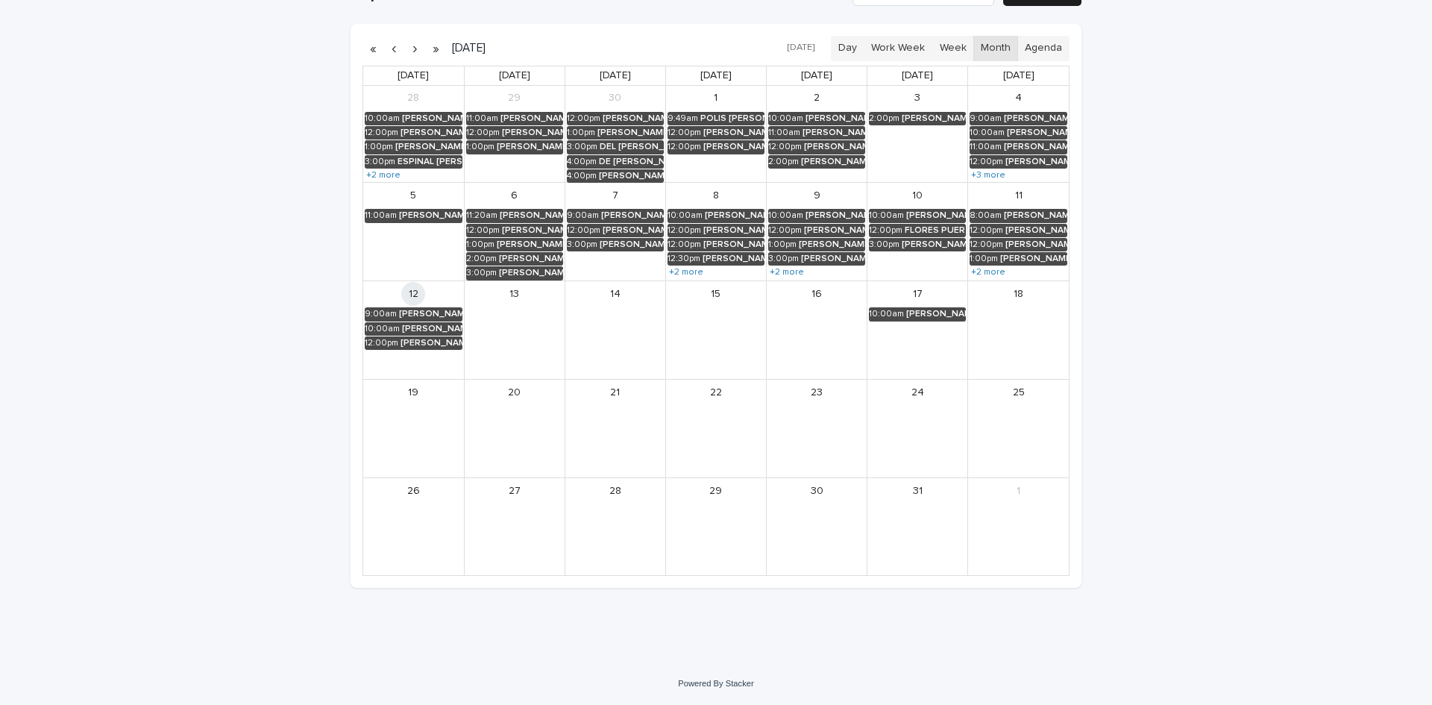
scroll to position [48, 0]
